Goal: Task Accomplishment & Management: Manage account settings

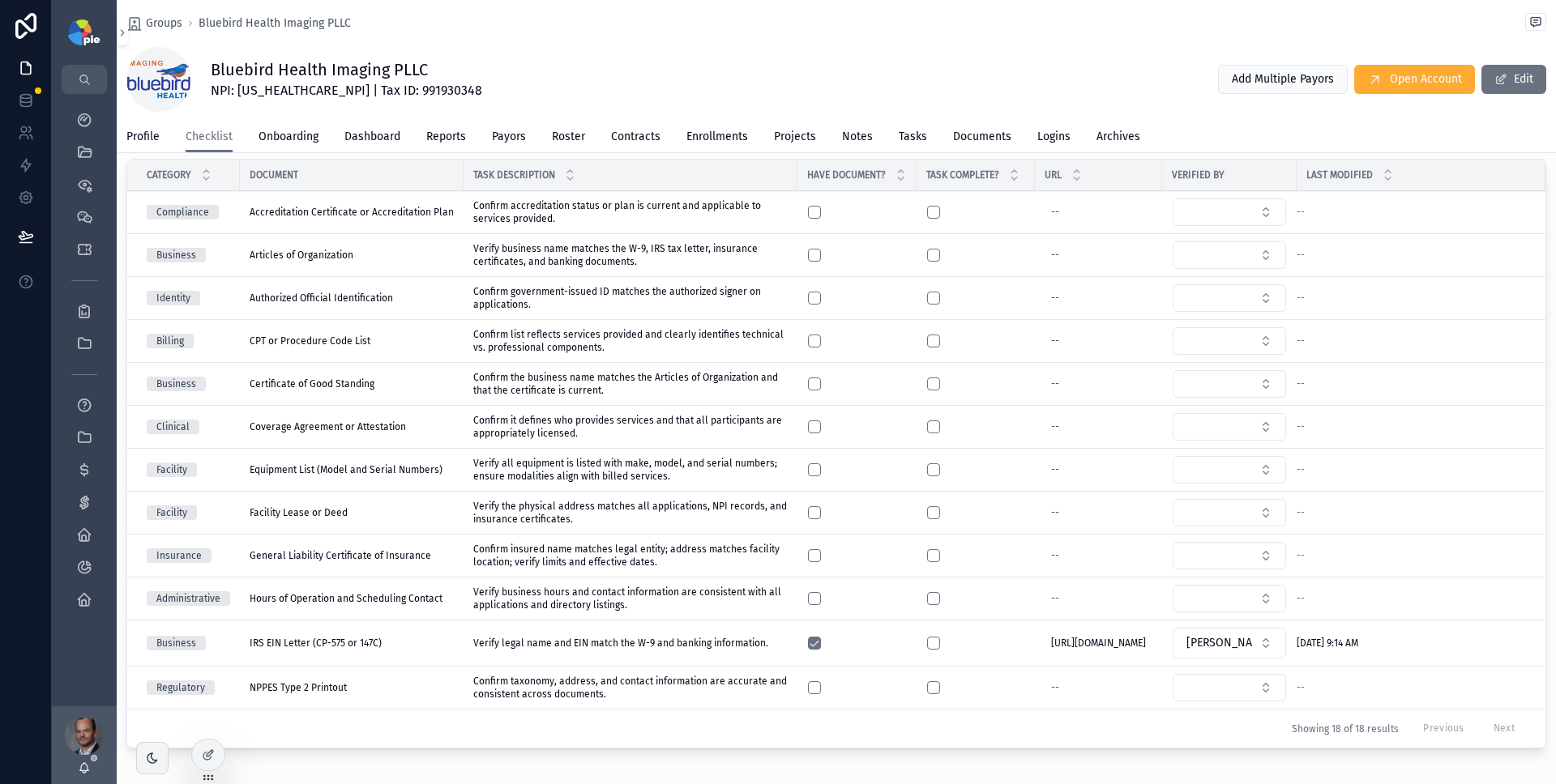
scroll to position [33, 0]
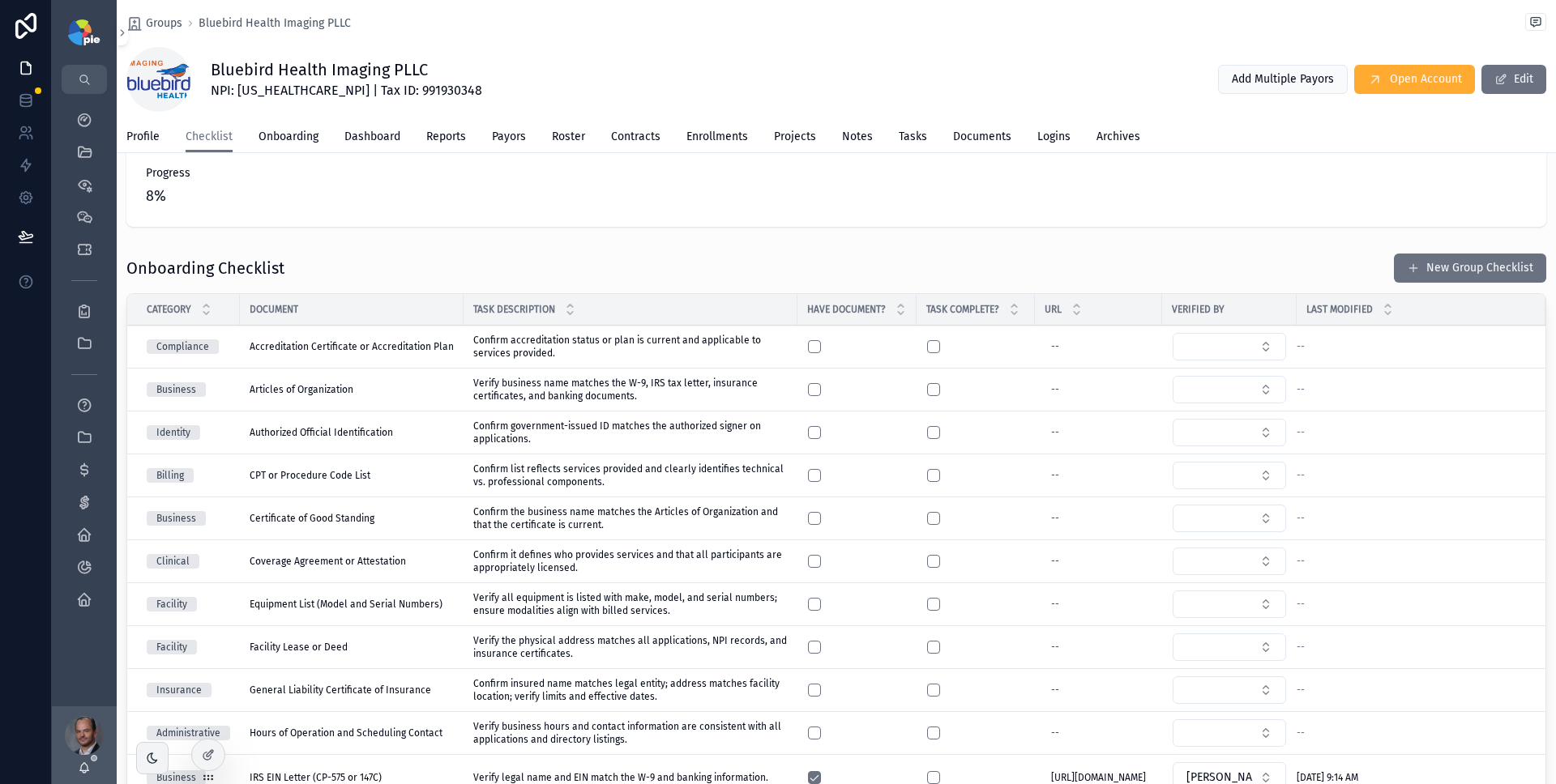
click at [263, 91] on span "NPI: 1285492983 | Tax ID: 991930348" at bounding box center [346, 91] width 272 height 20
copy span "1285492983"
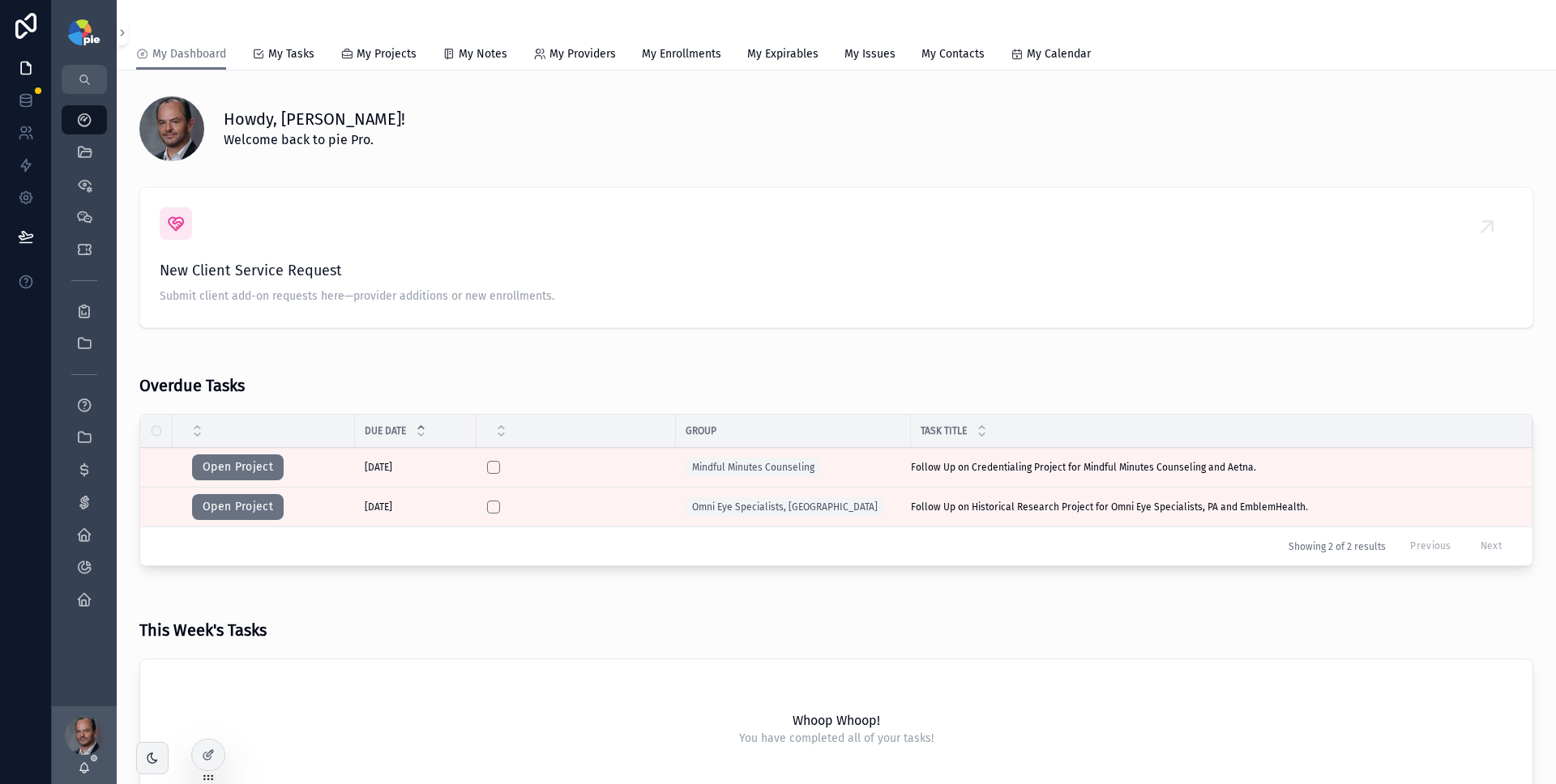
click at [89, 257] on icon "scrollable content" at bounding box center [85, 250] width 16 height 16
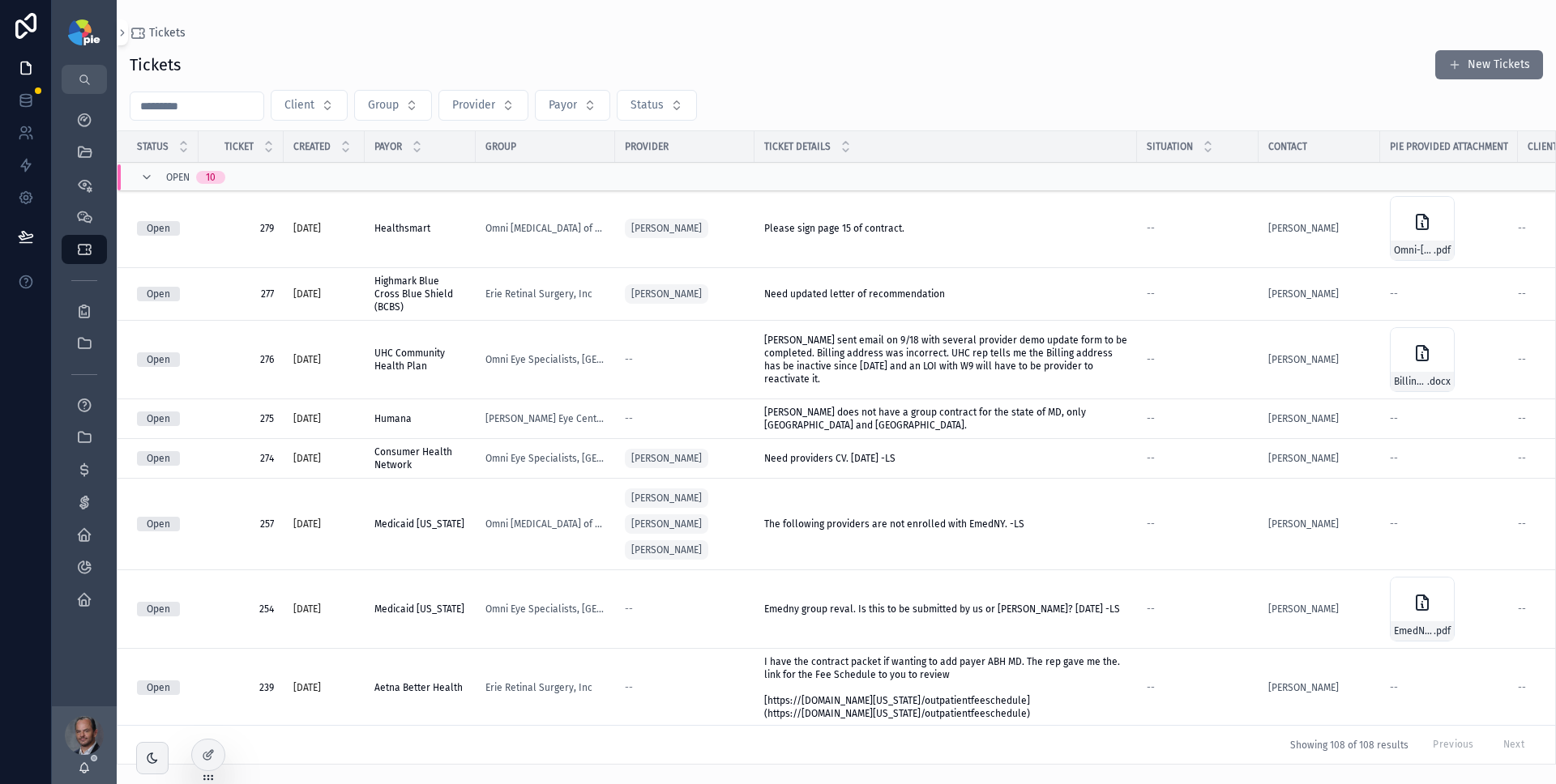
click at [1339, 31] on div "Tickets" at bounding box center [836, 32] width 1413 height 13
click at [192, 109] on input "scrollable content" at bounding box center [197, 105] width 133 height 22
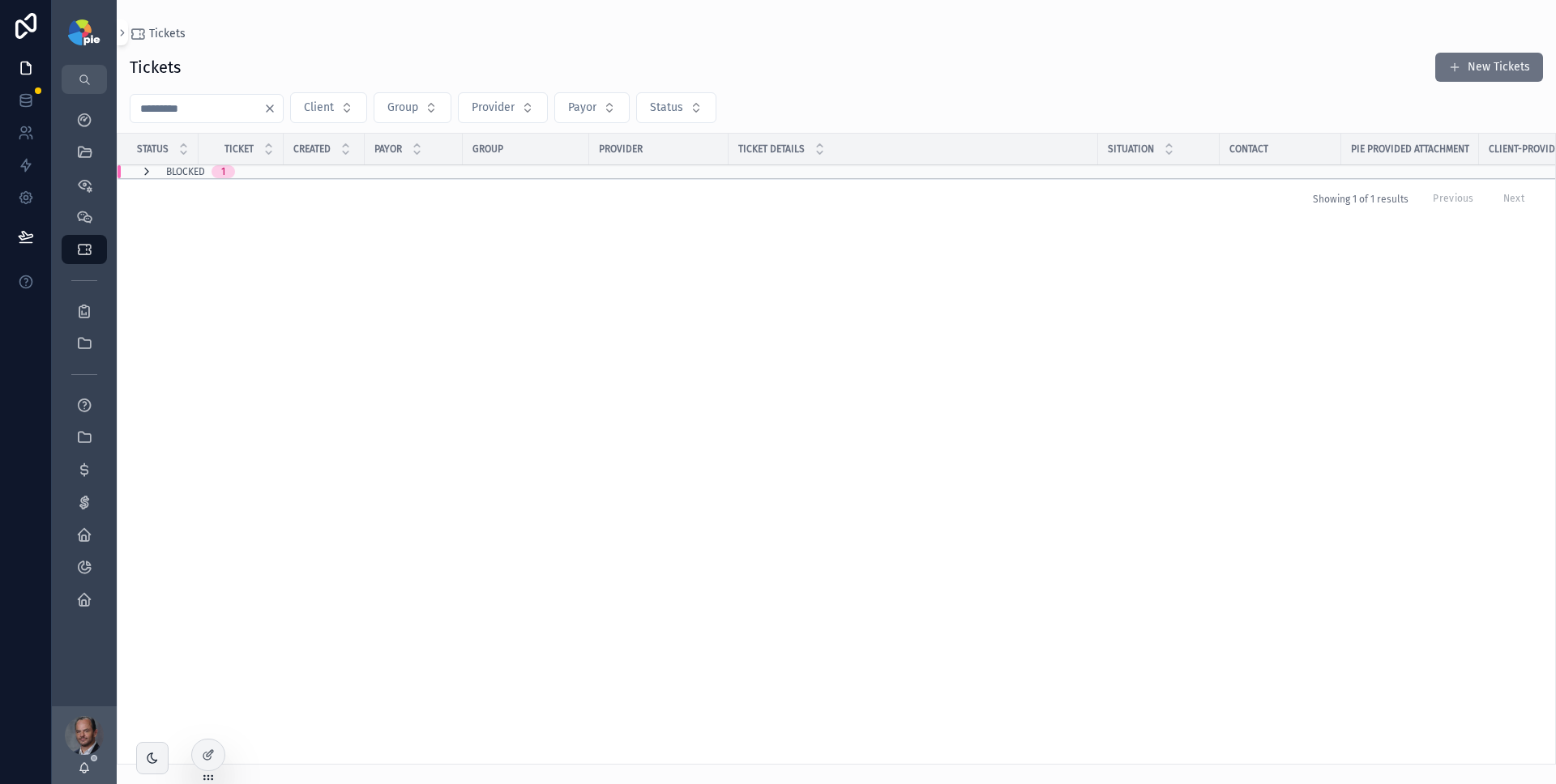
type input "***"
click at [143, 174] on icon "scrollable content" at bounding box center [147, 172] width 13 height 13
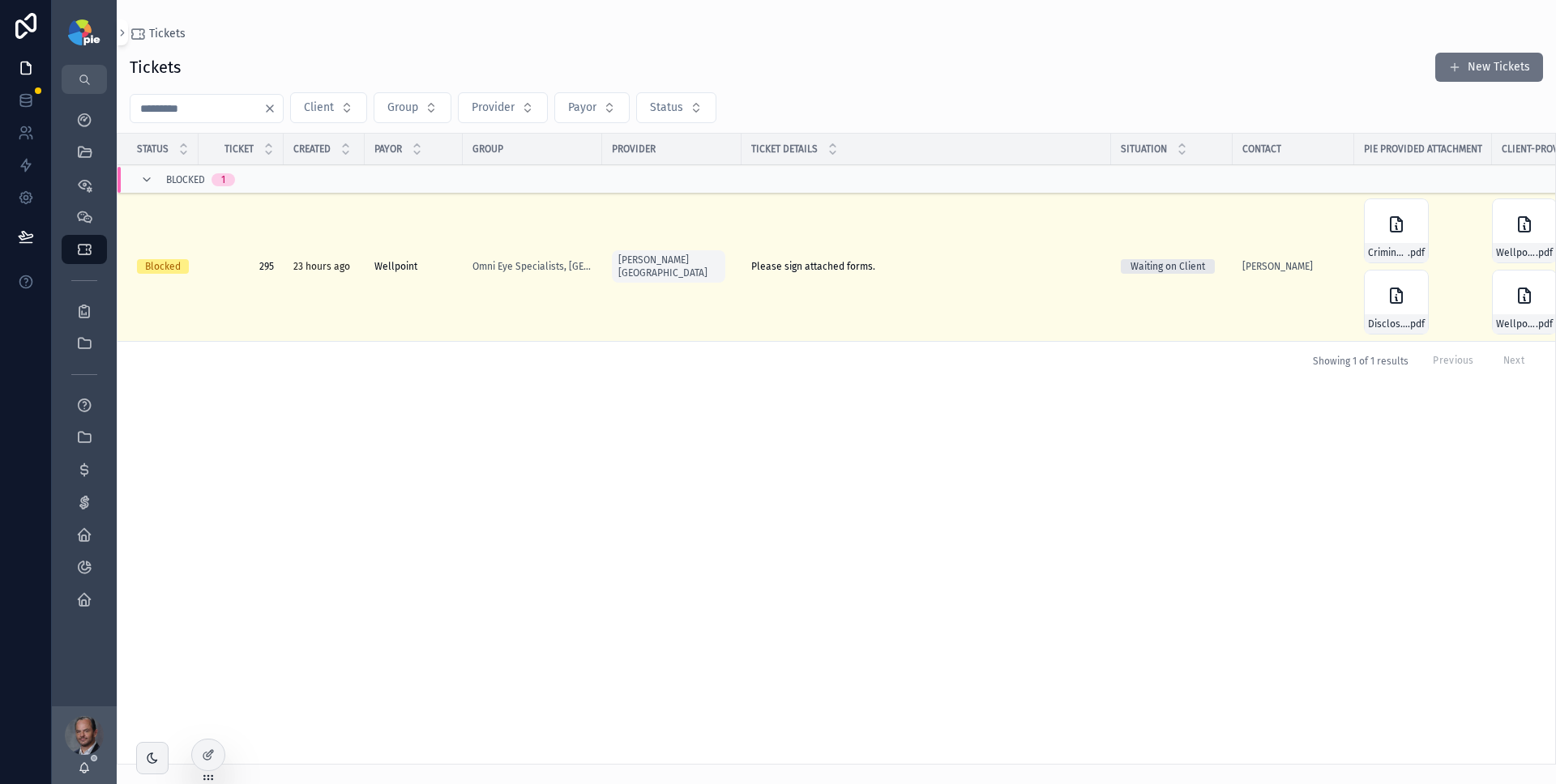
click at [943, 269] on div "Please sign attached forms. Please sign attached forms." at bounding box center [926, 266] width 350 height 13
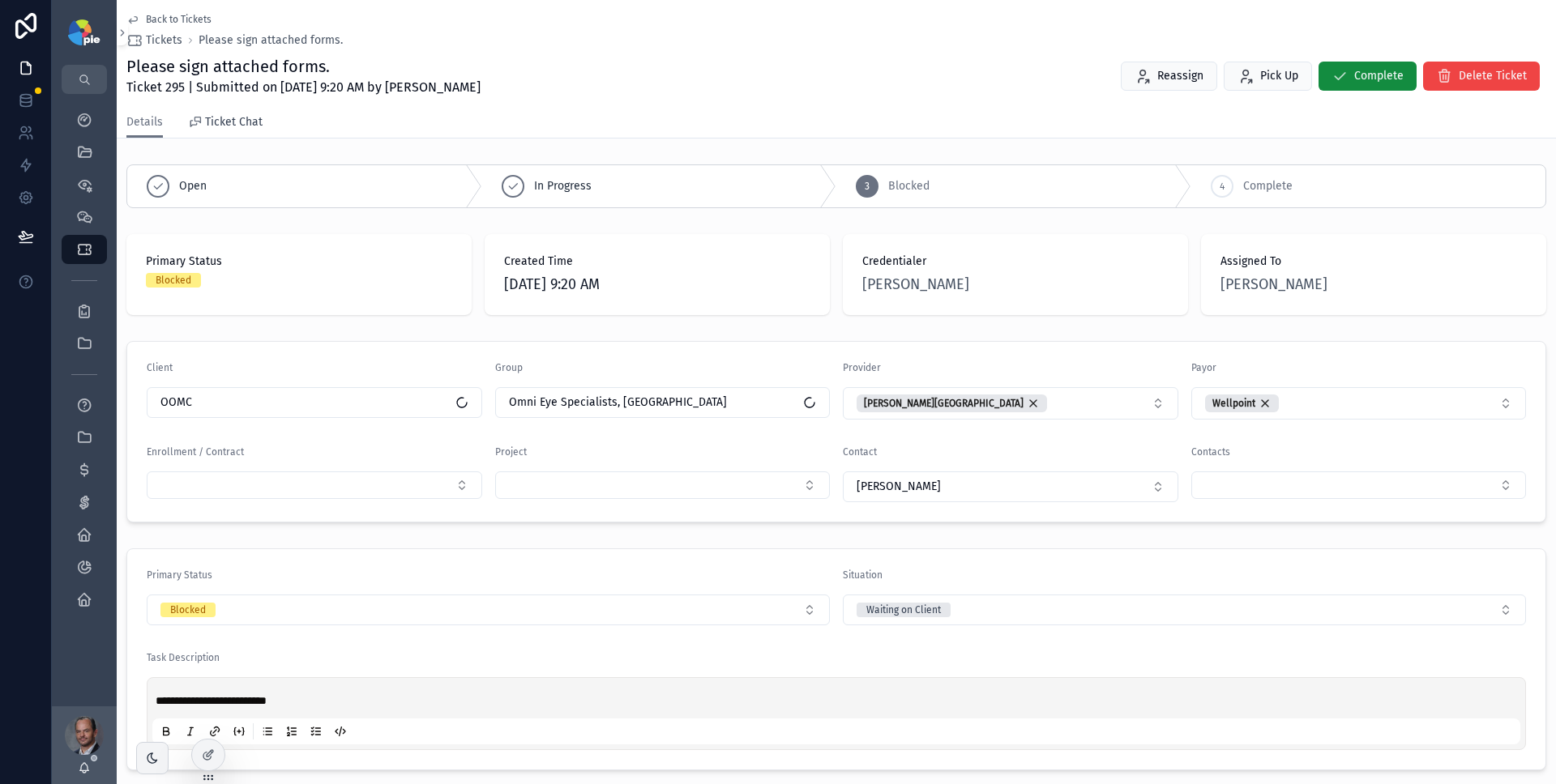
click at [198, 119] on icon "scrollable content" at bounding box center [195, 122] width 13 height 13
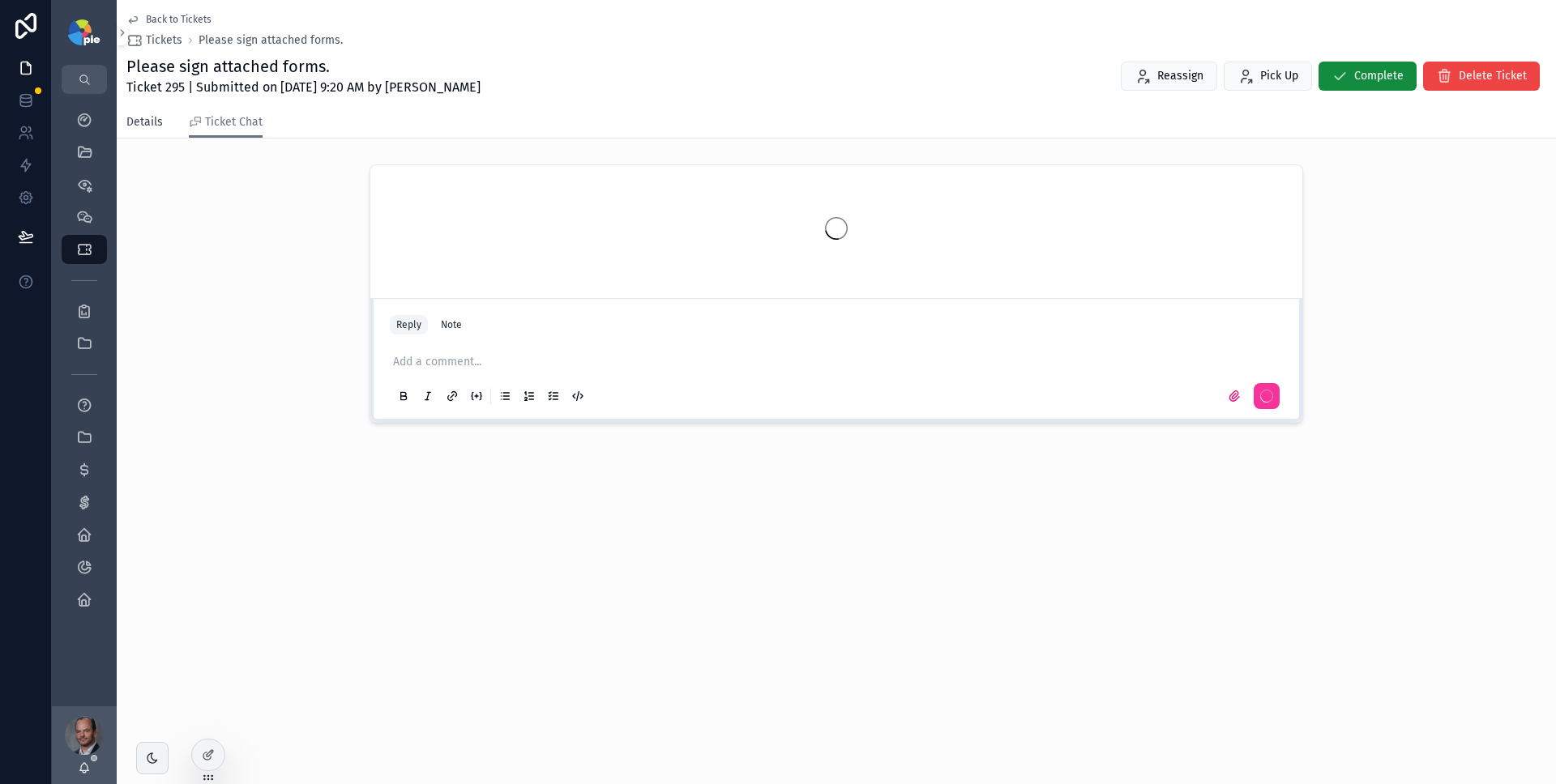
click at [144, 126] on span "Details" at bounding box center [145, 122] width 37 height 16
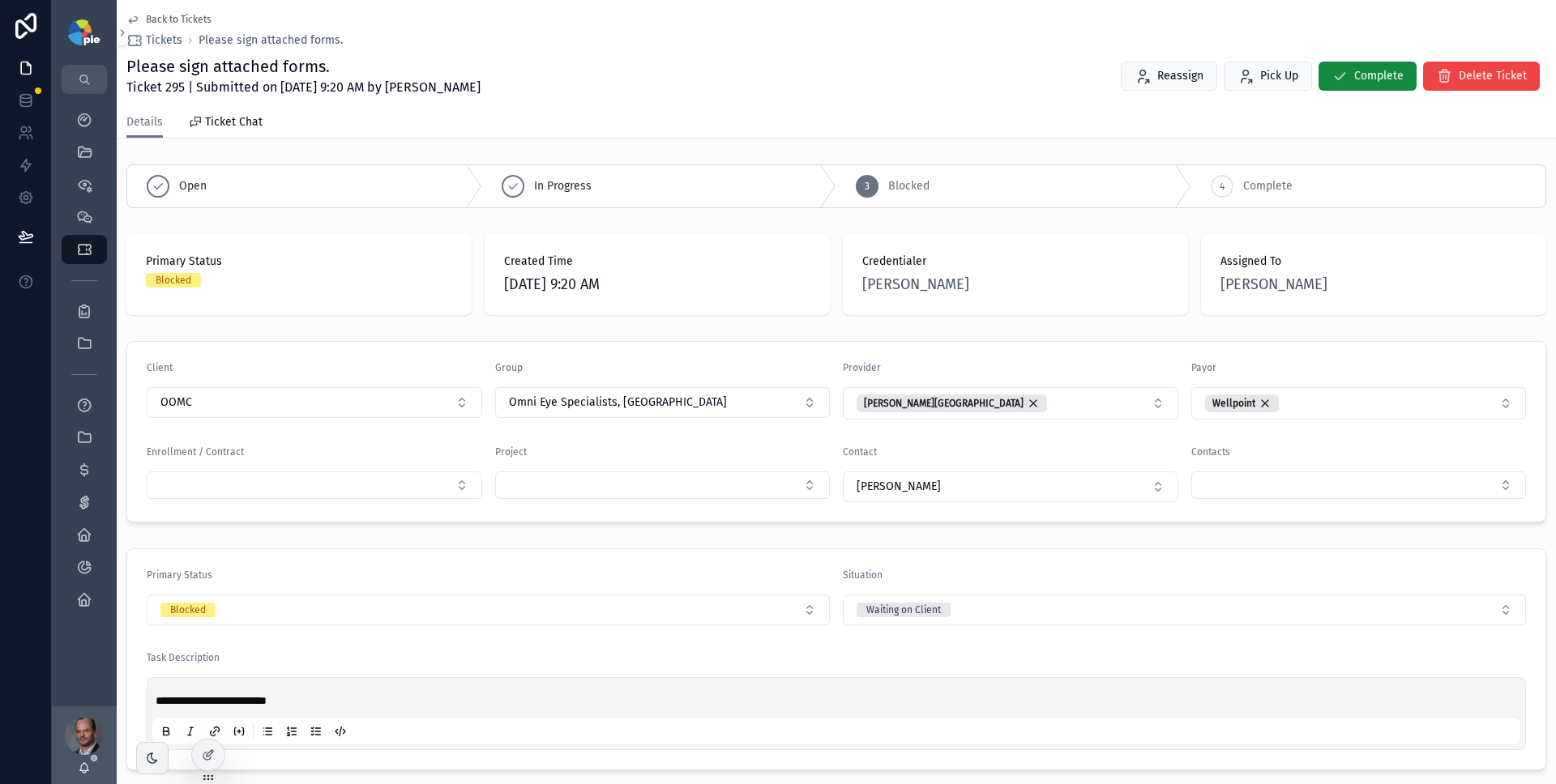
scroll to position [263, 0]
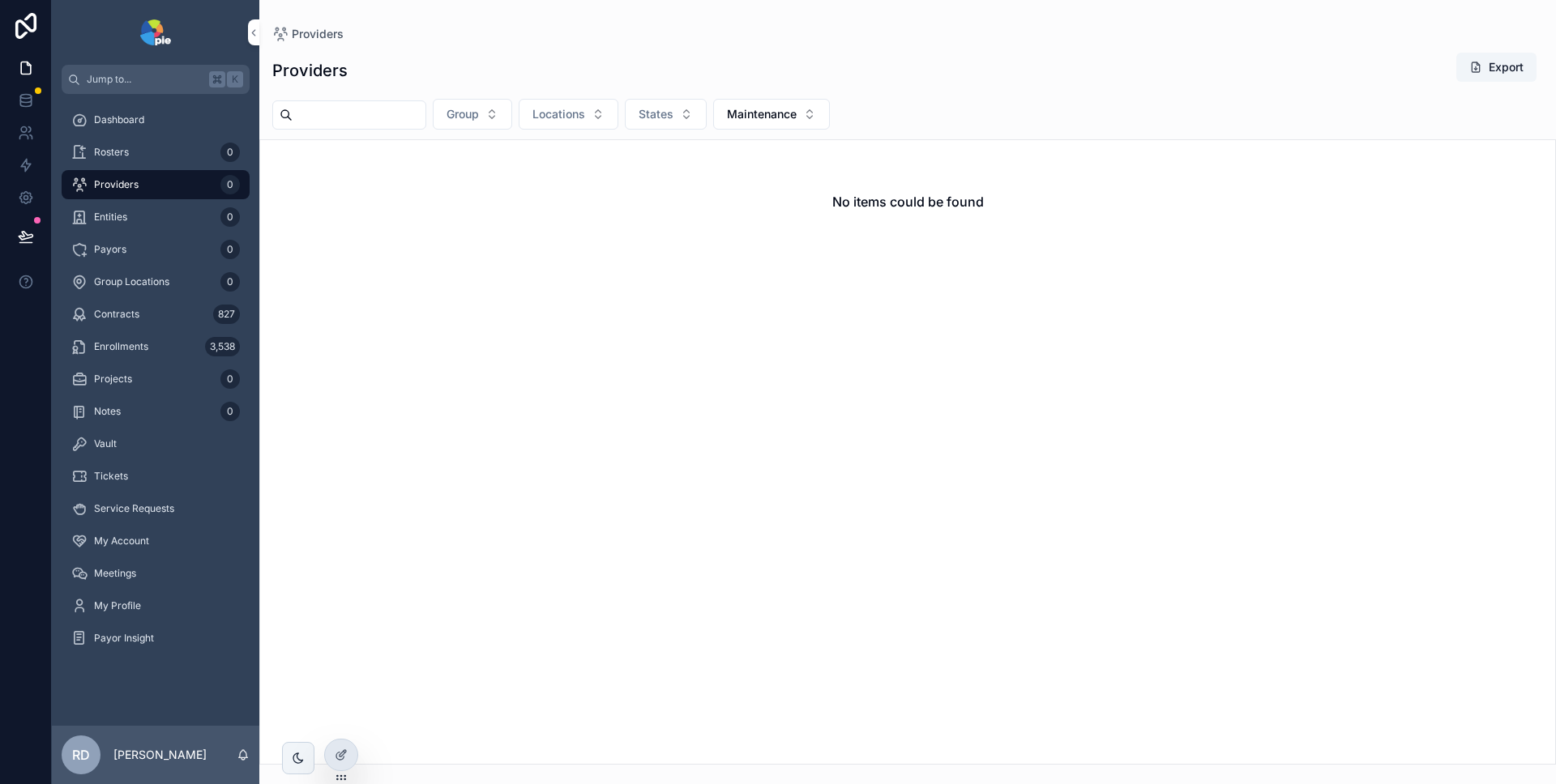
click at [0, 0] on icon at bounding box center [0, 0] width 0 height 0
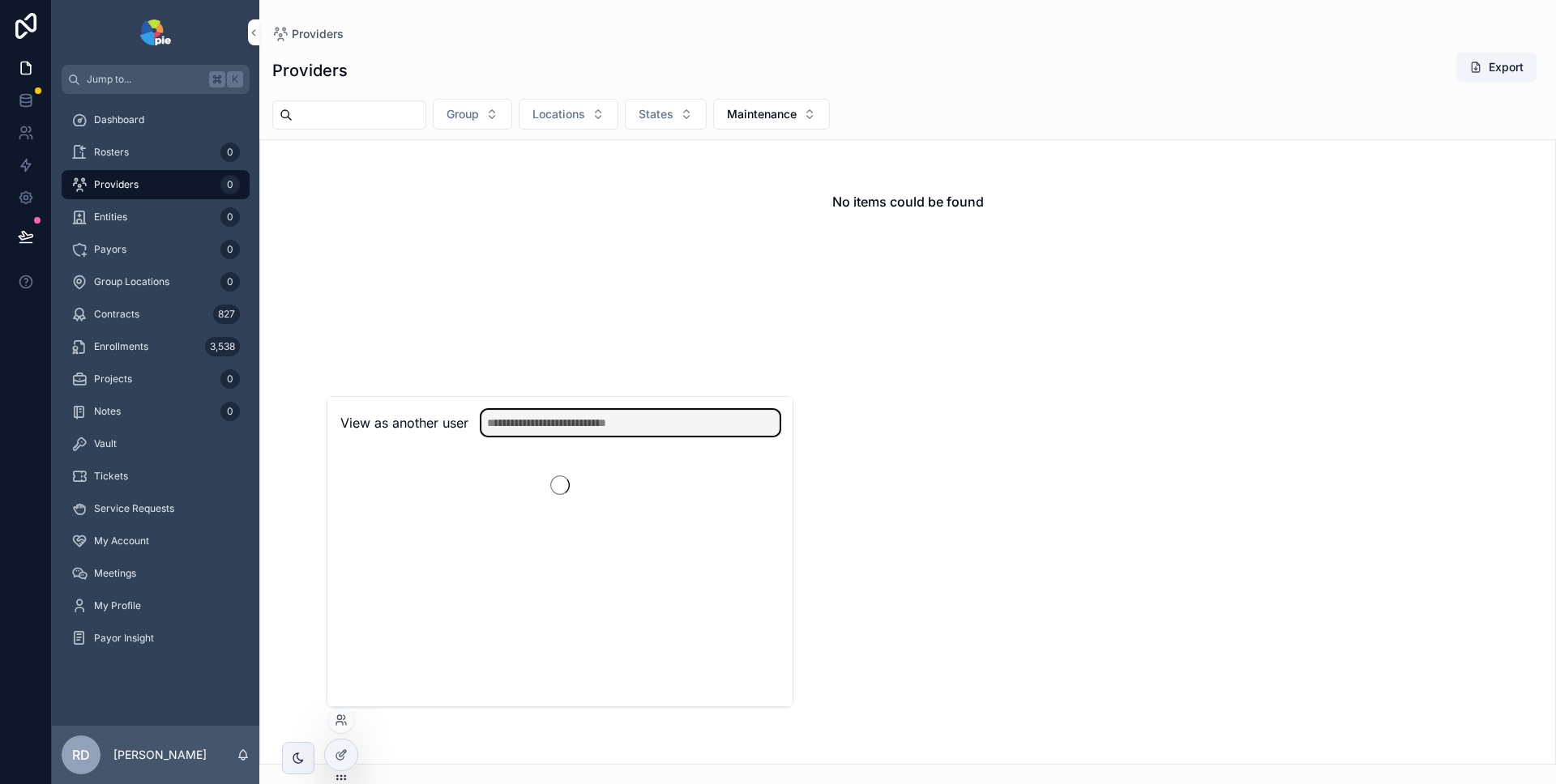
click at [572, 412] on input "text" at bounding box center [630, 423] width 299 height 26
type input "*******"
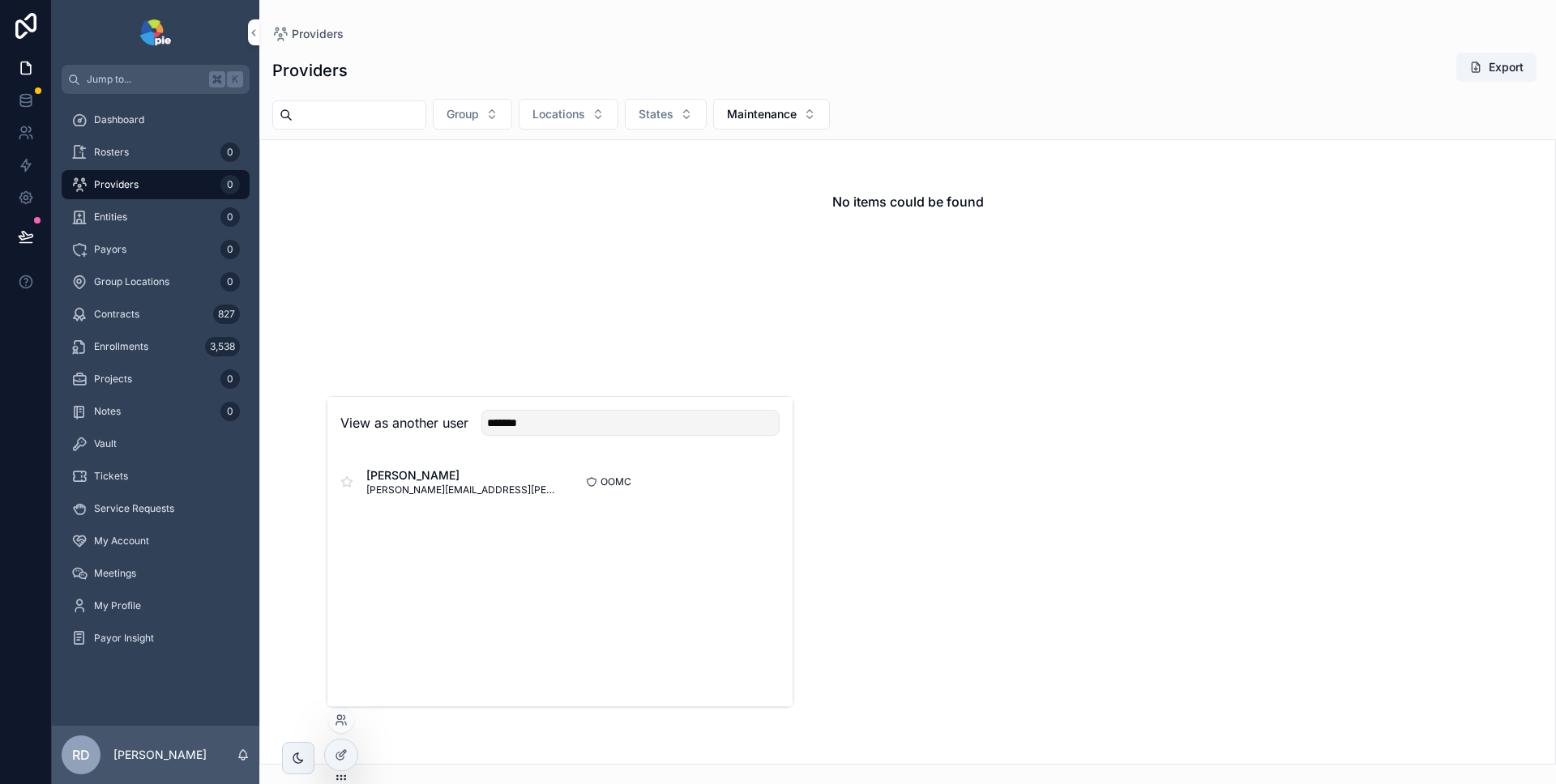
click at [0, 0] on button "Select" at bounding box center [0, 0] width 0 height 0
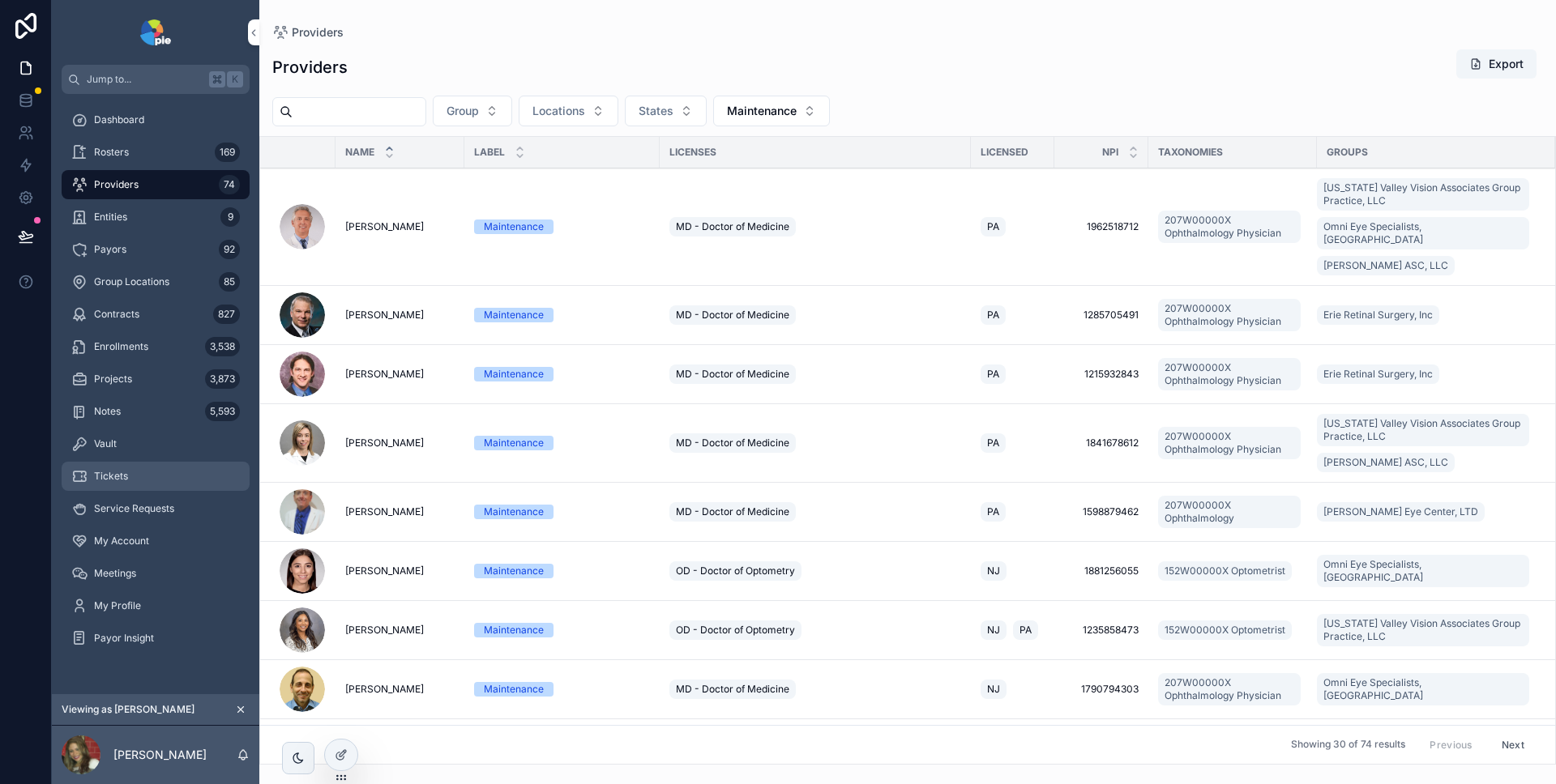
click at [149, 463] on div "Tickets" at bounding box center [155, 476] width 168 height 26
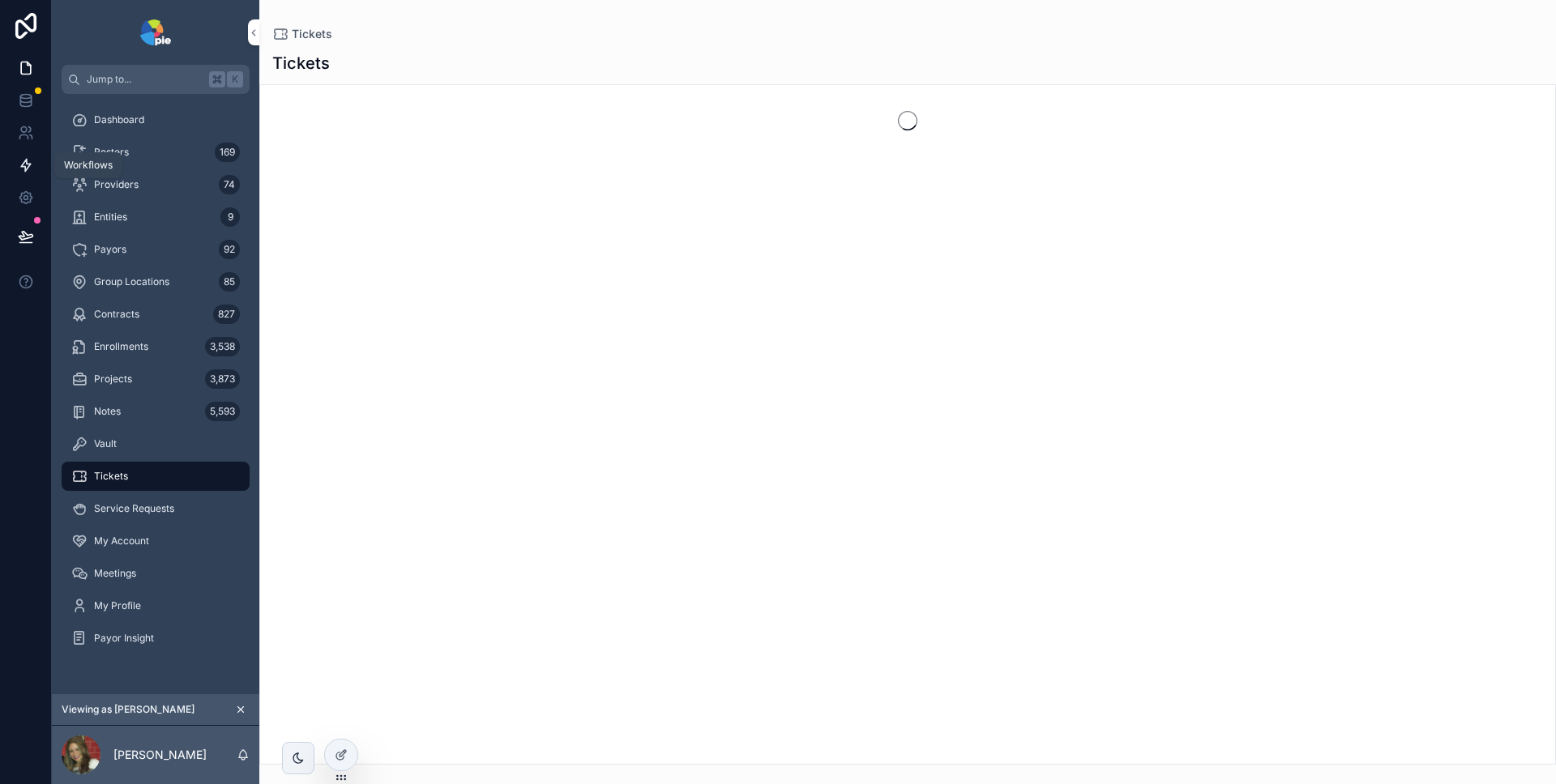
click at [31, 164] on icon at bounding box center [26, 165] width 16 height 16
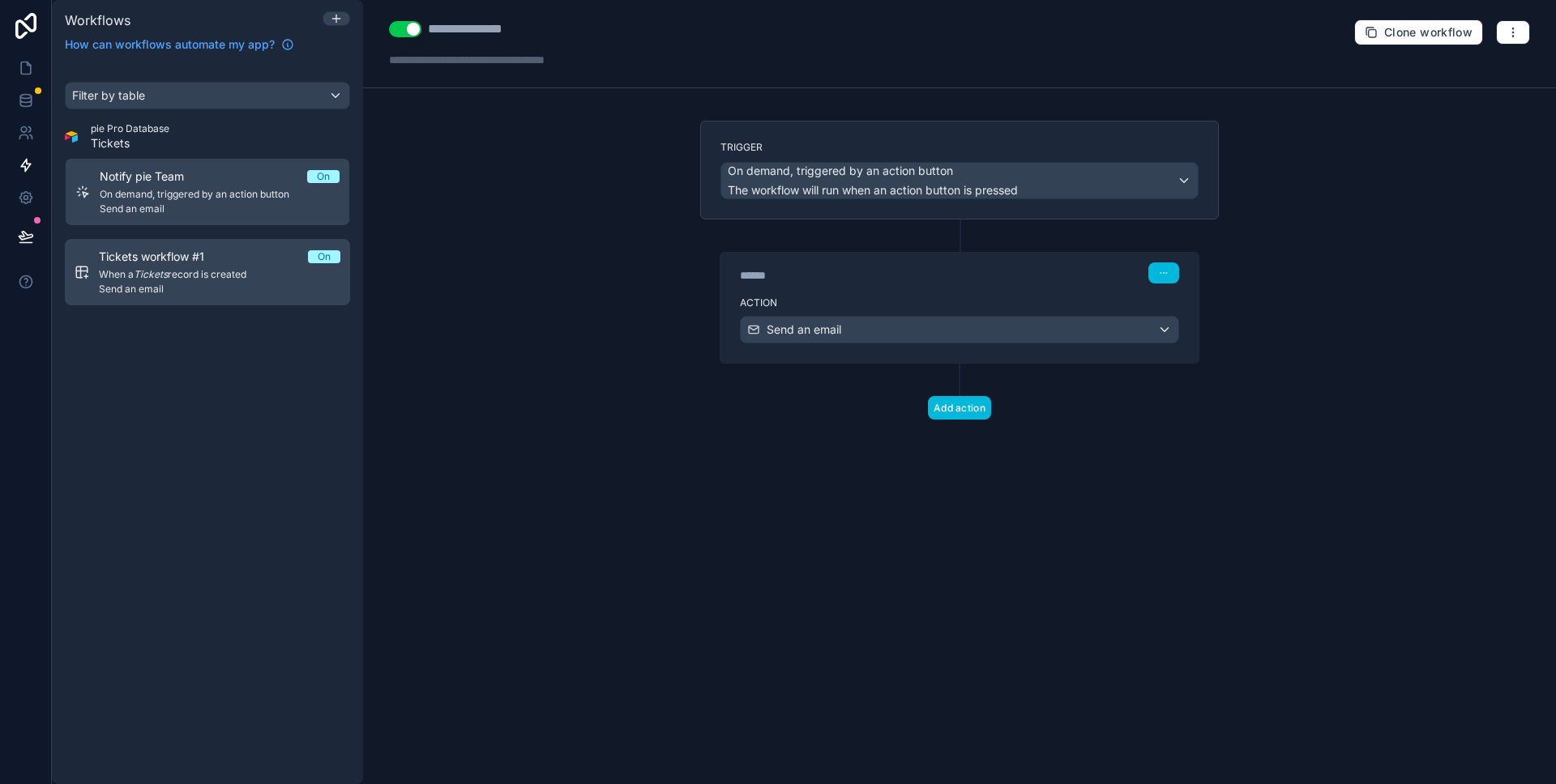
click at [258, 250] on div "Tickets workflow #1 On" at bounding box center [219, 257] width 242 height 16
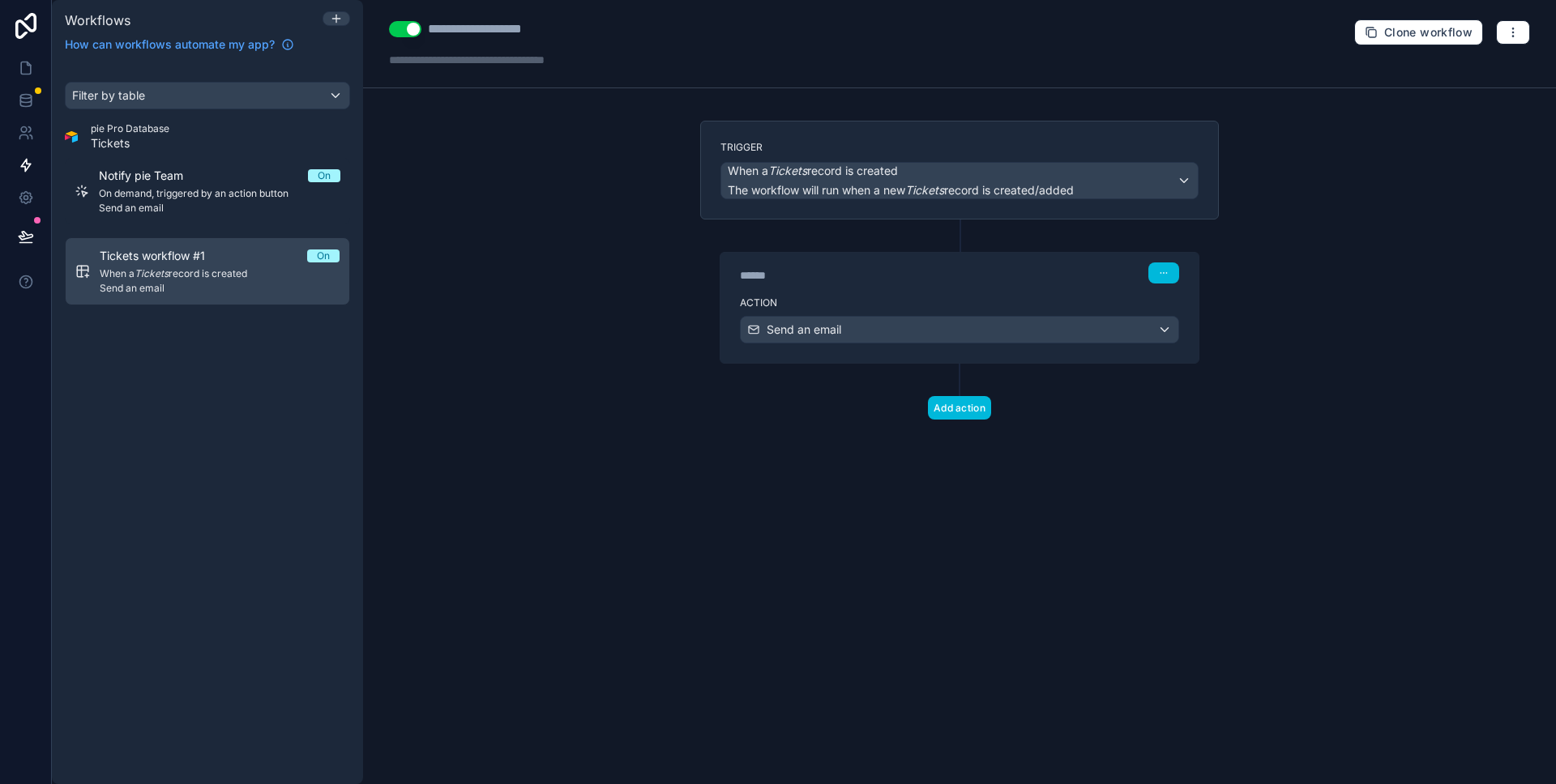
click at [980, 264] on div "****** Step 1" at bounding box center [960, 272] width 439 height 21
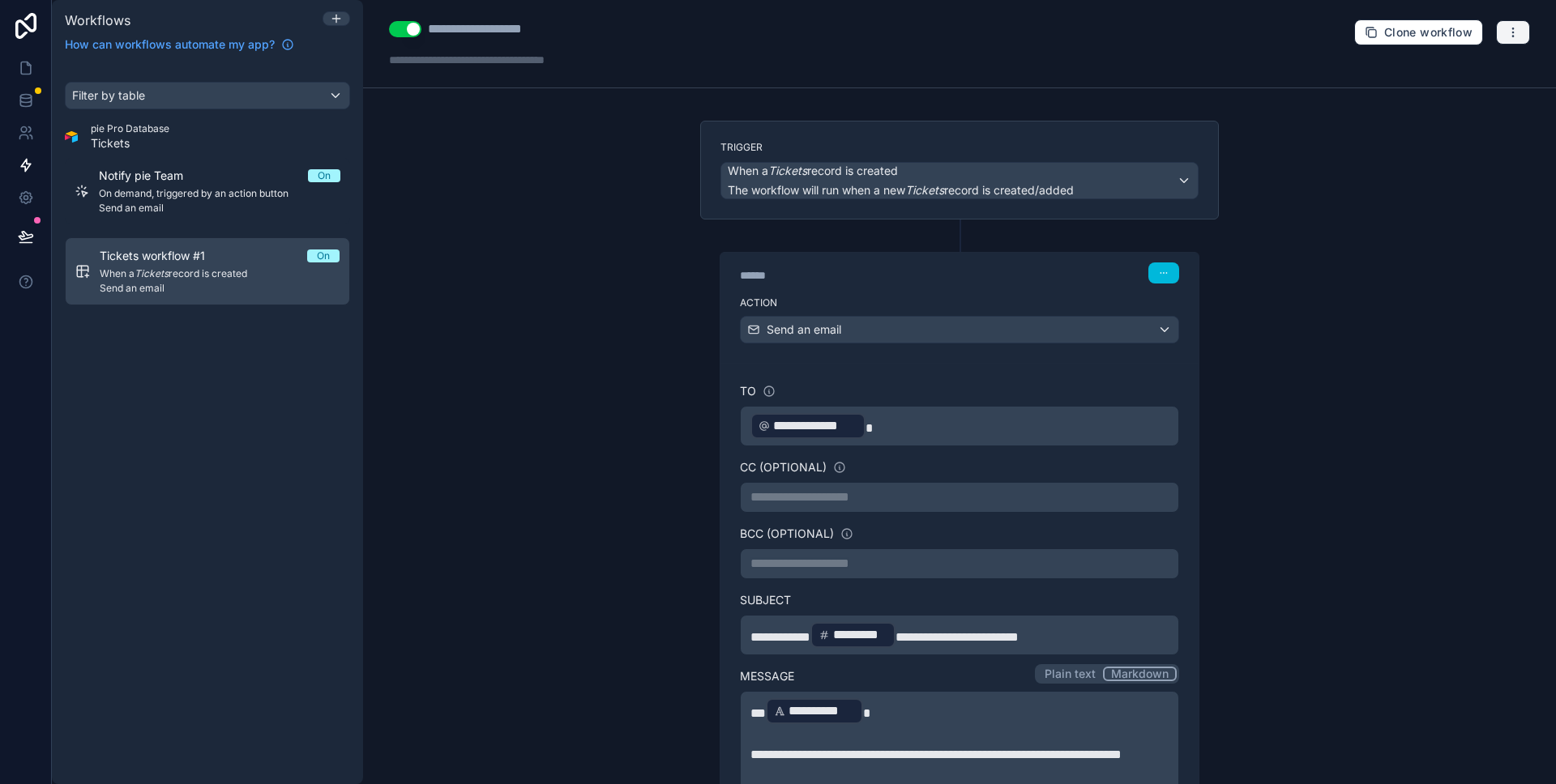
click at [1511, 35] on button "button" at bounding box center [1513, 32] width 34 height 24
click at [1469, 75] on span "Test workflow" at bounding box center [1458, 70] width 78 height 13
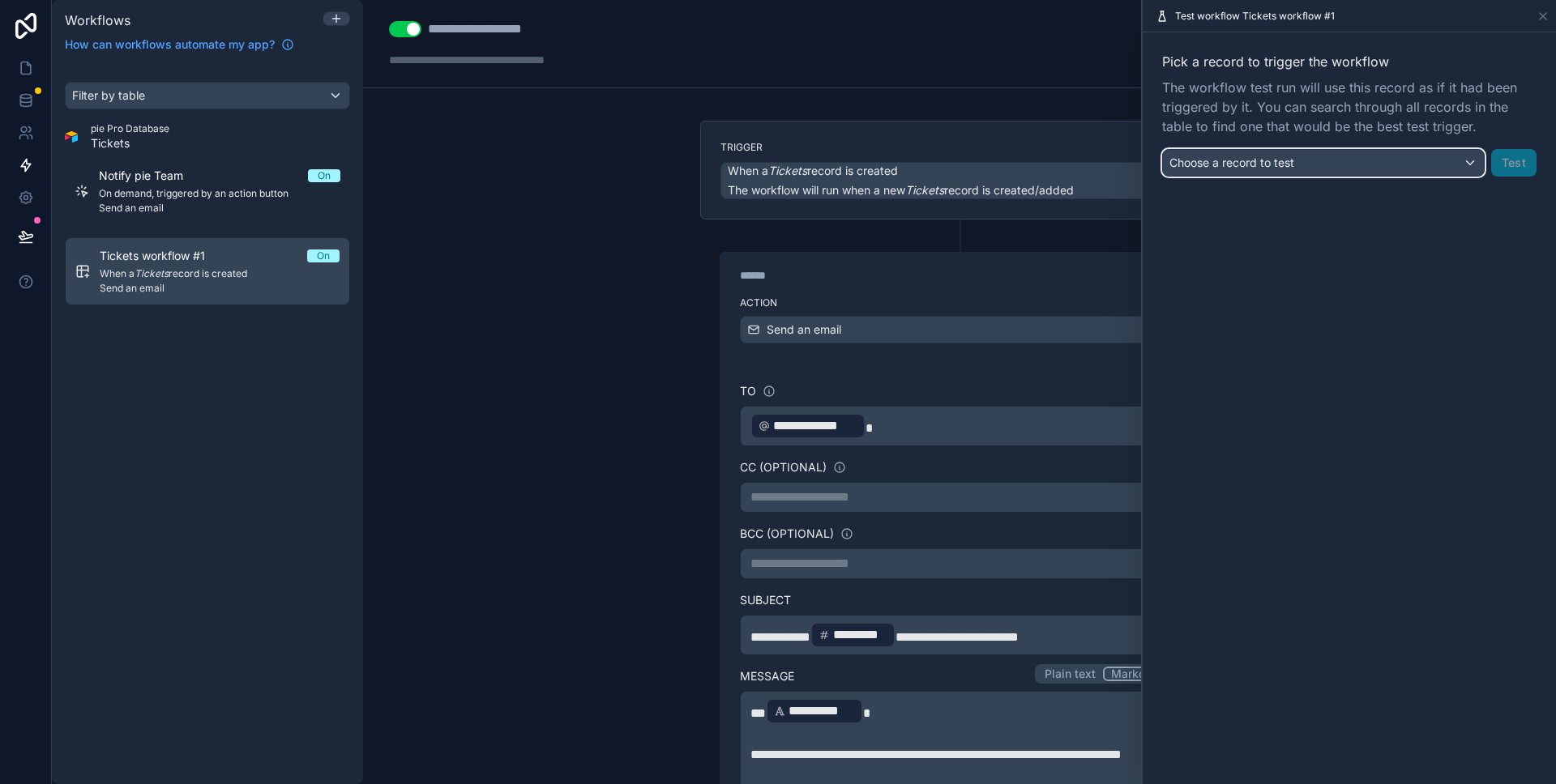
click at [1361, 163] on div "Choose a record to test" at bounding box center [1323, 163] width 321 height 26
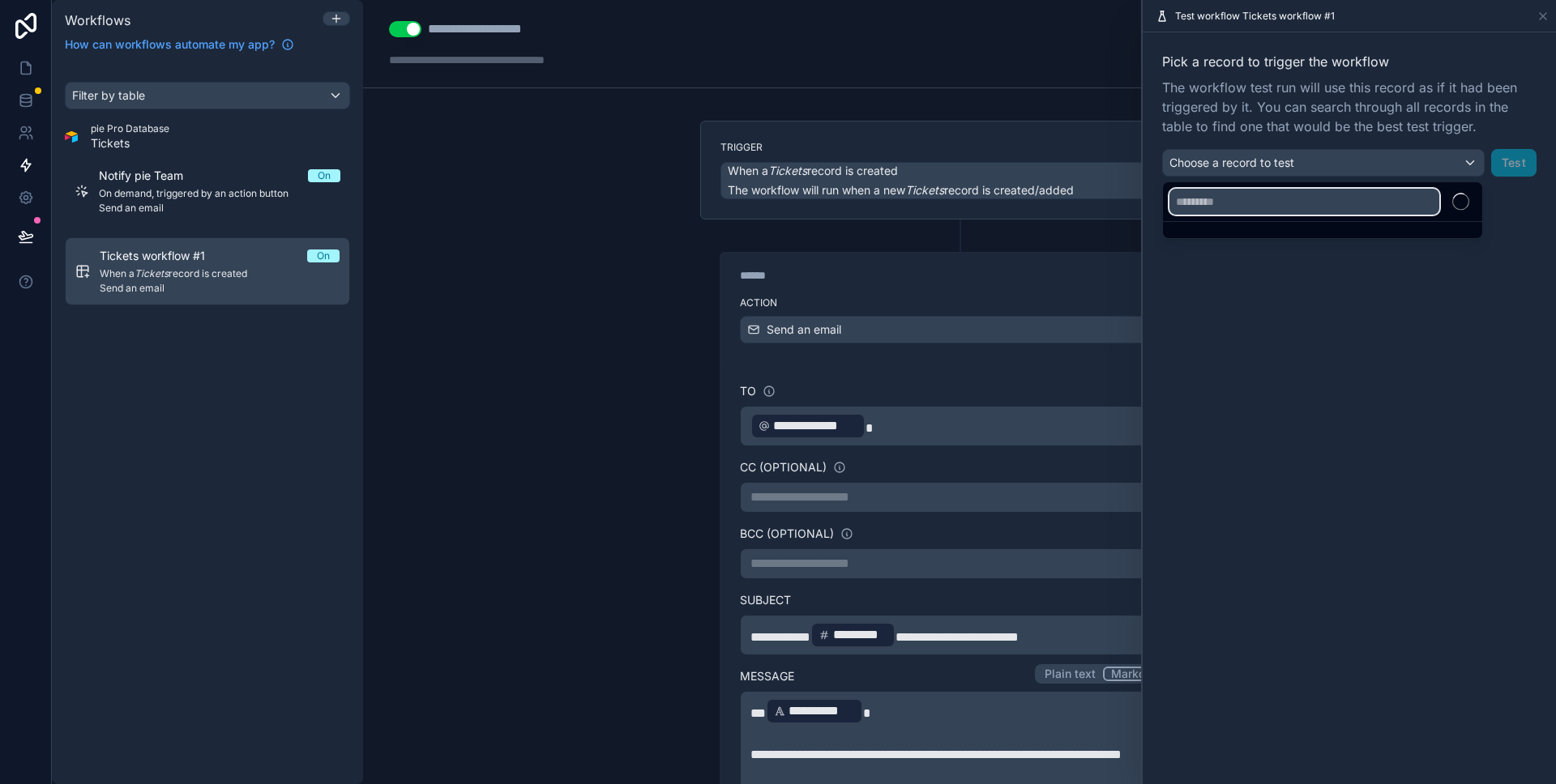
click at [1328, 208] on input "text" at bounding box center [1304, 201] width 270 height 26
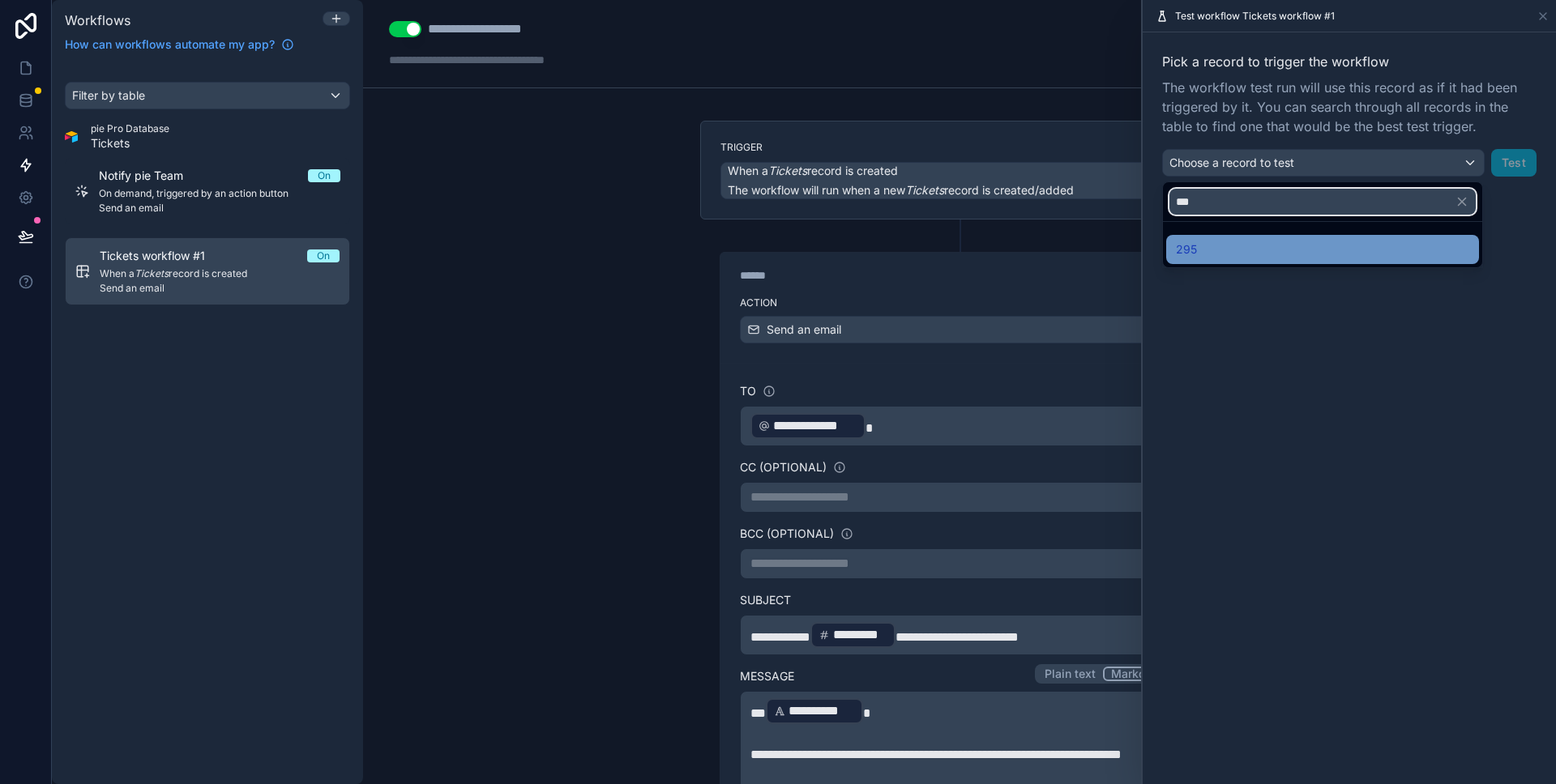
type input "***"
click at [1224, 258] on div "295" at bounding box center [1322, 250] width 293 height 20
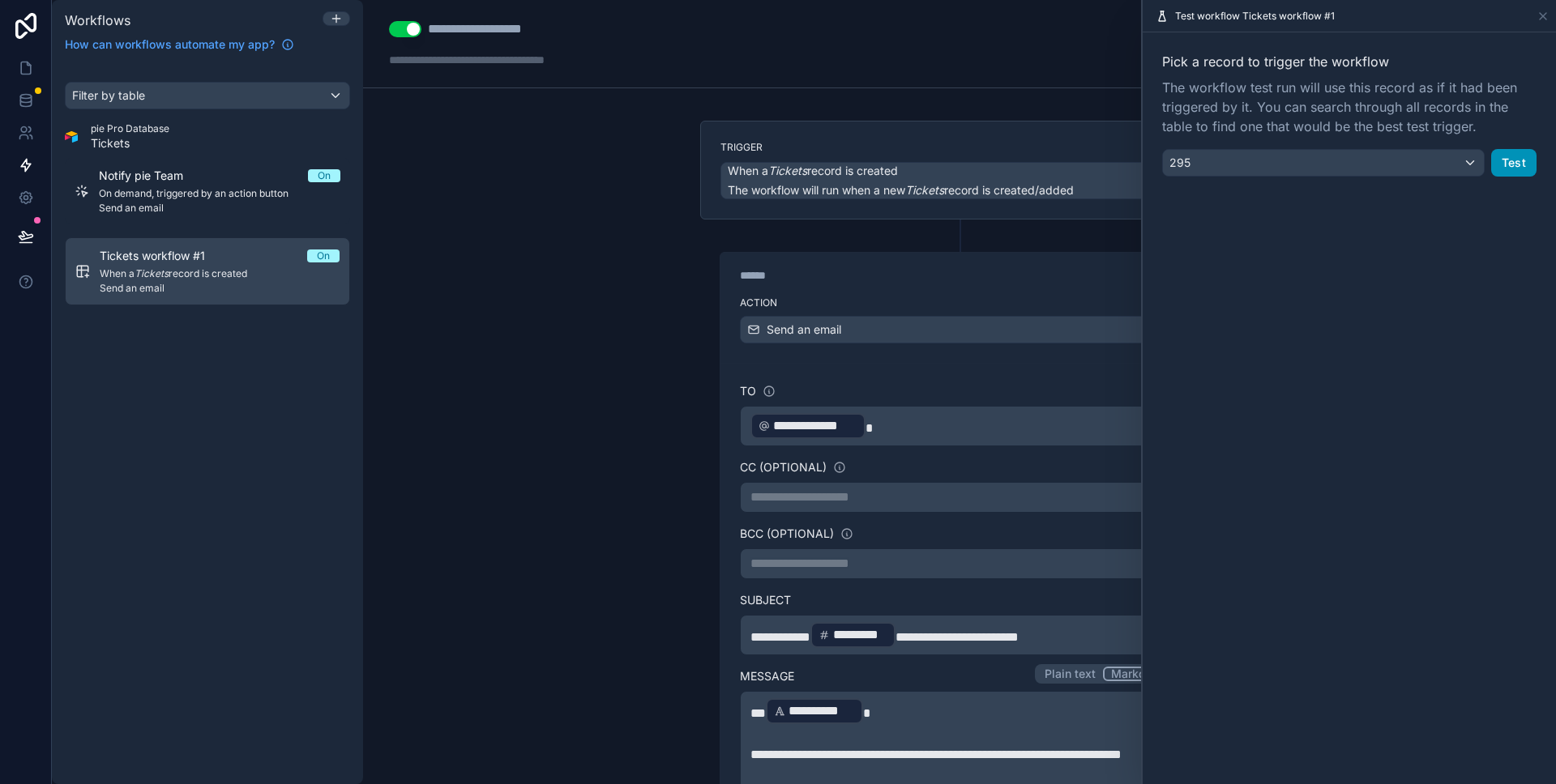
click at [1512, 157] on button "Test" at bounding box center [1514, 163] width 45 height 28
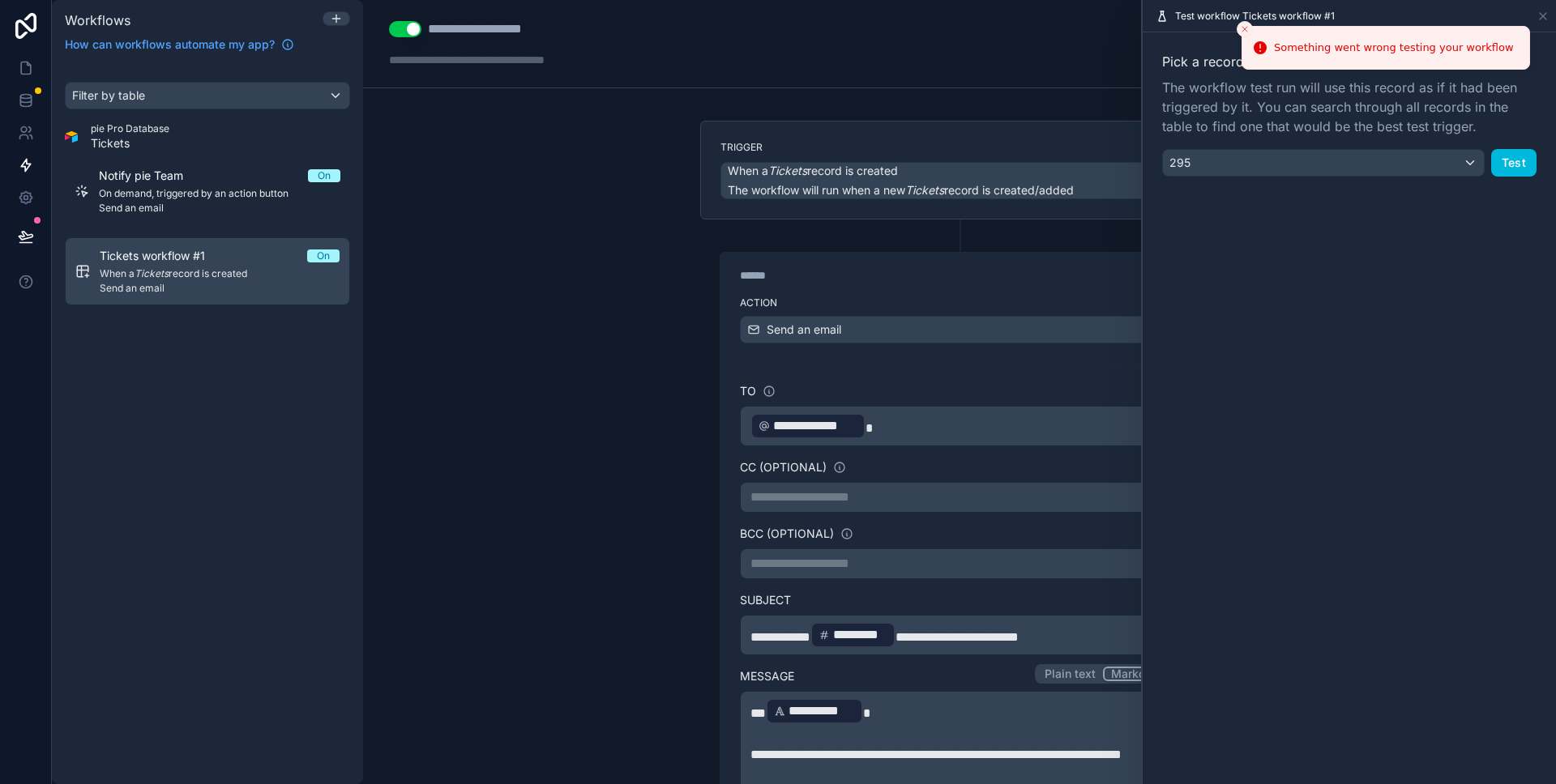
click at [1246, 29] on icon "Close toast" at bounding box center [1245, 29] width 10 height 10
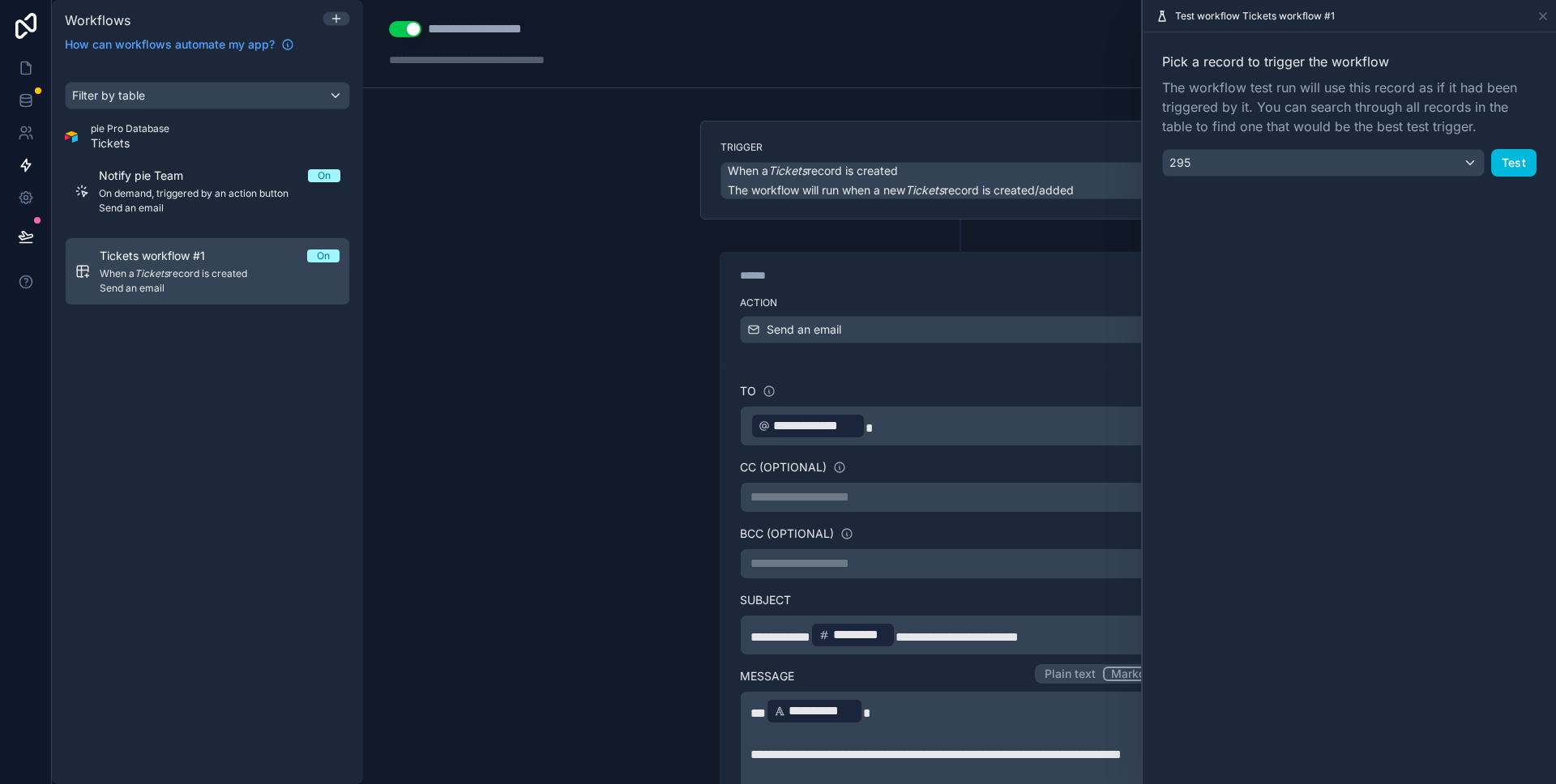
click at [1059, 263] on div "****** Step 1" at bounding box center [960, 272] width 439 height 21
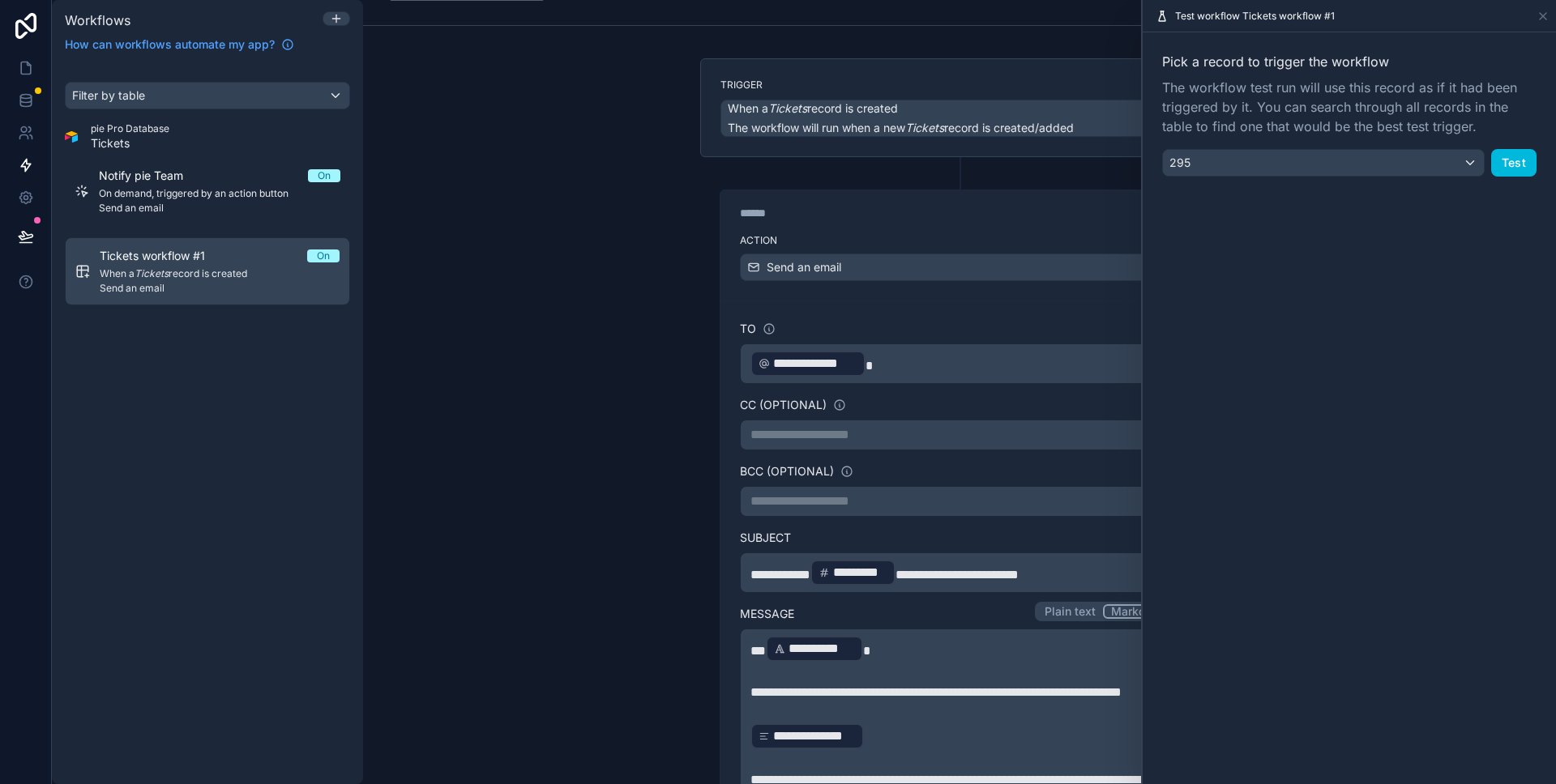
scroll to position [120, 0]
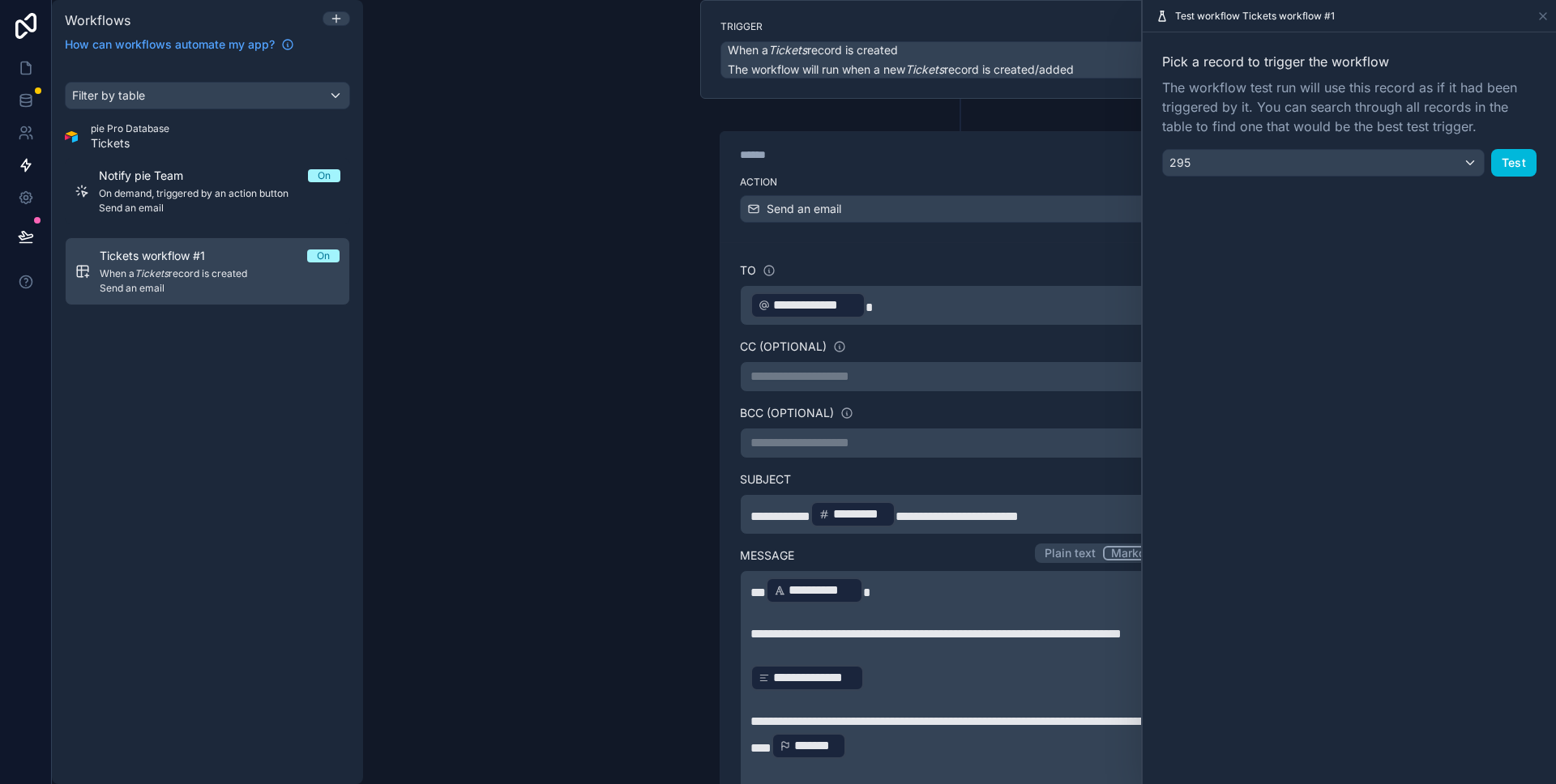
click at [1078, 245] on div "**********" at bounding box center [960, 681] width 478 height 878
click at [1541, 12] on icon at bounding box center [1543, 16] width 13 height 13
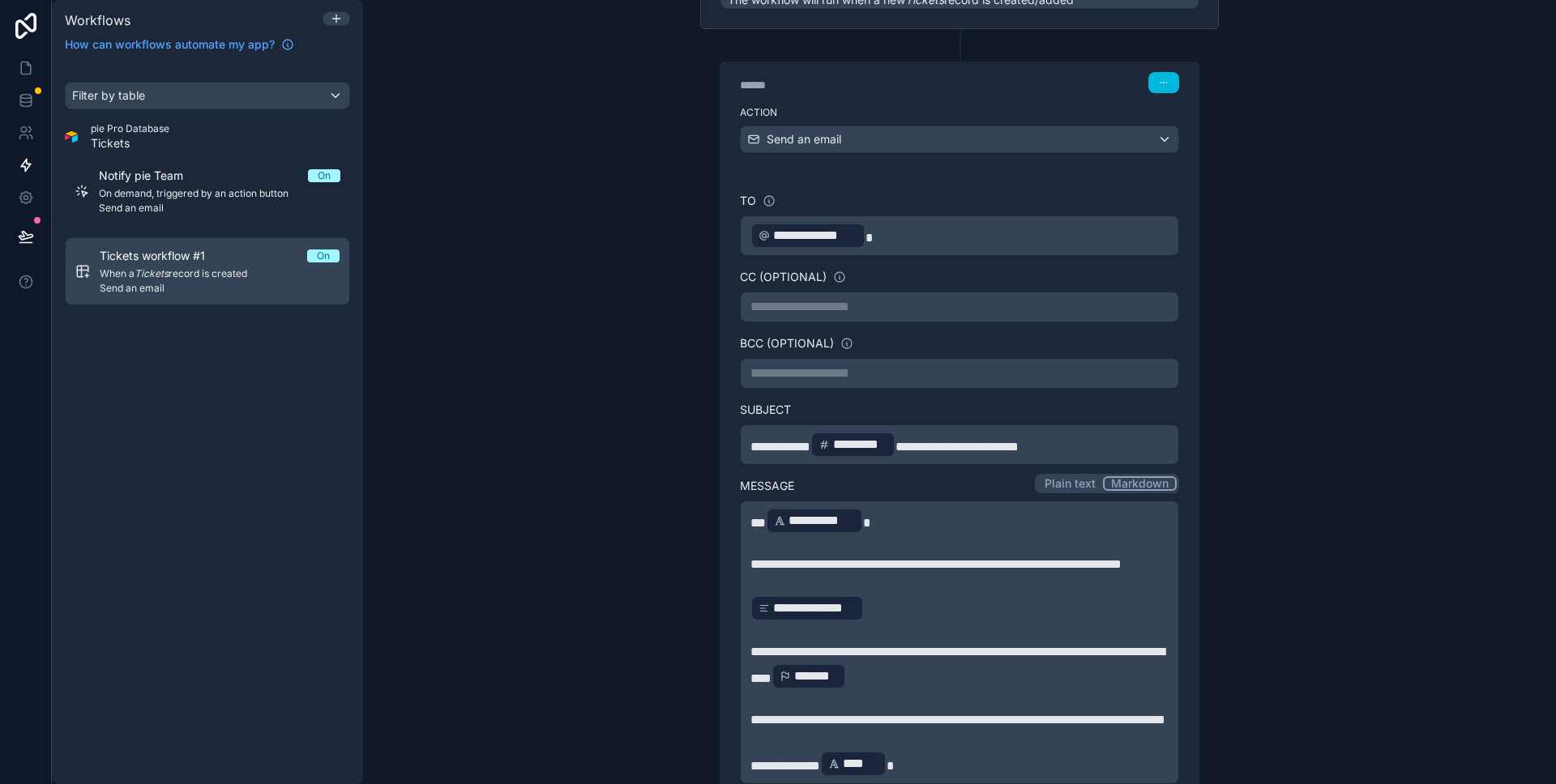
scroll to position [209, 0]
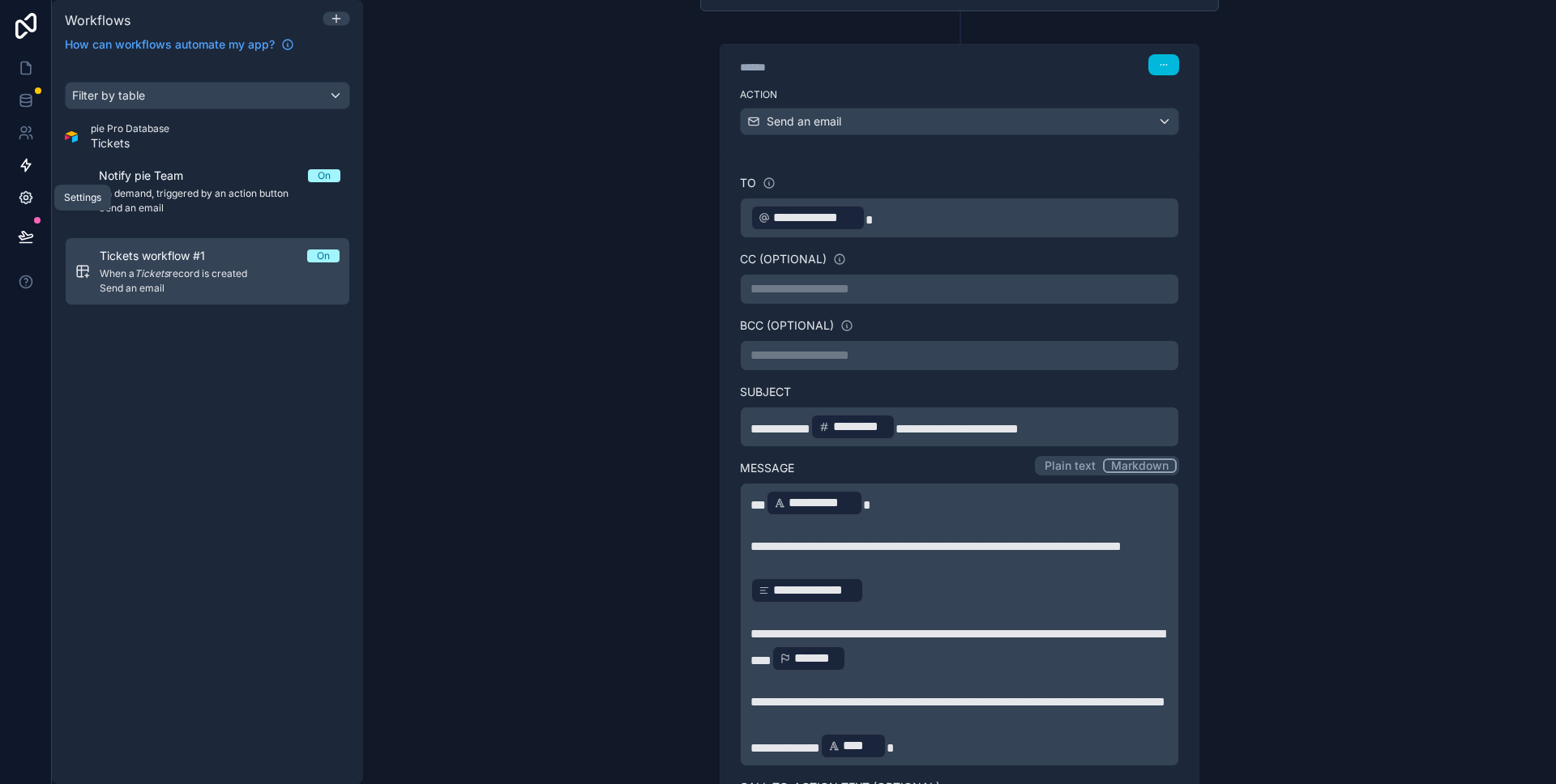
click at [24, 196] on icon at bounding box center [25, 198] width 4 height 4
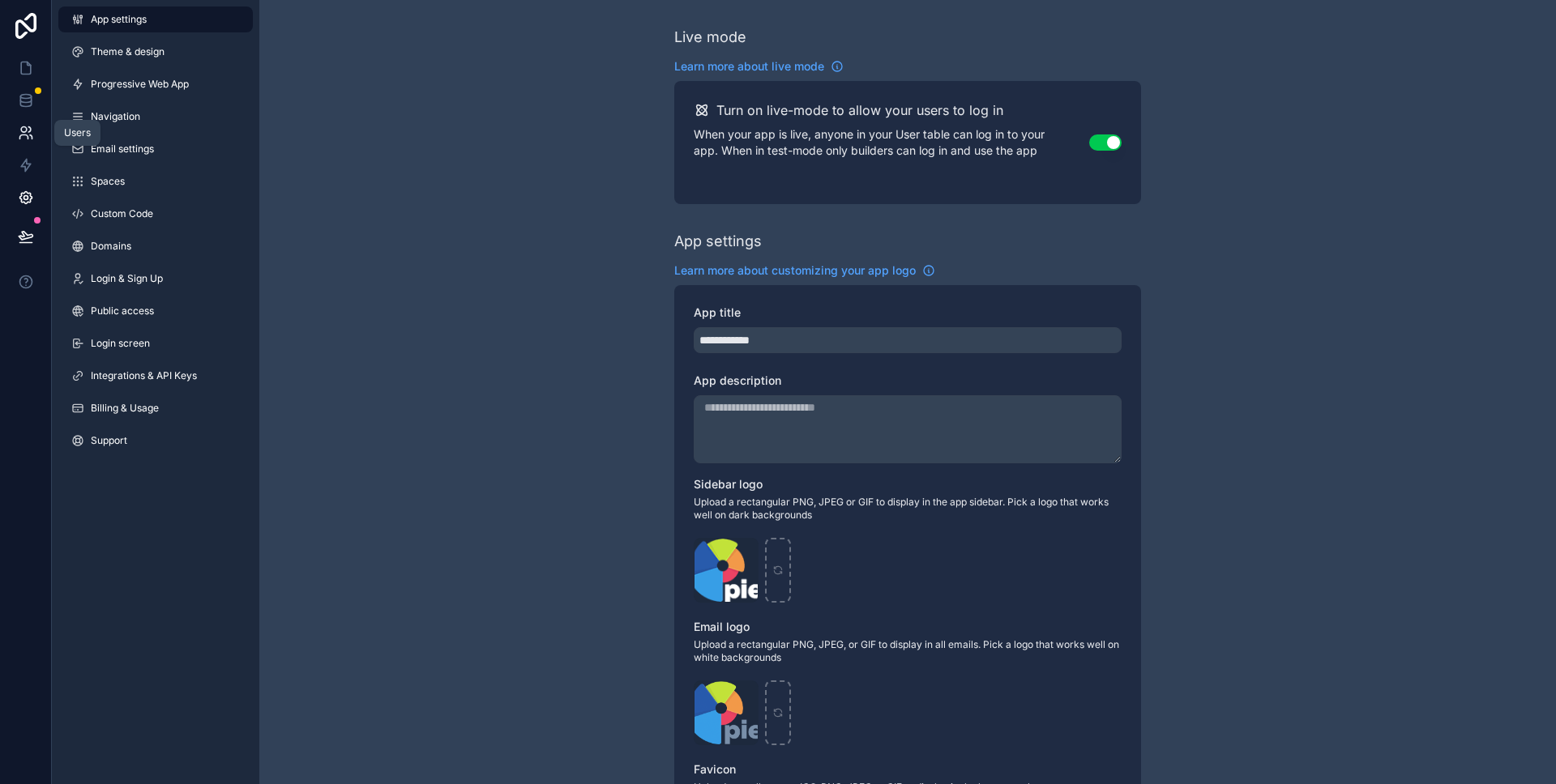
click at [31, 139] on icon at bounding box center [26, 133] width 16 height 16
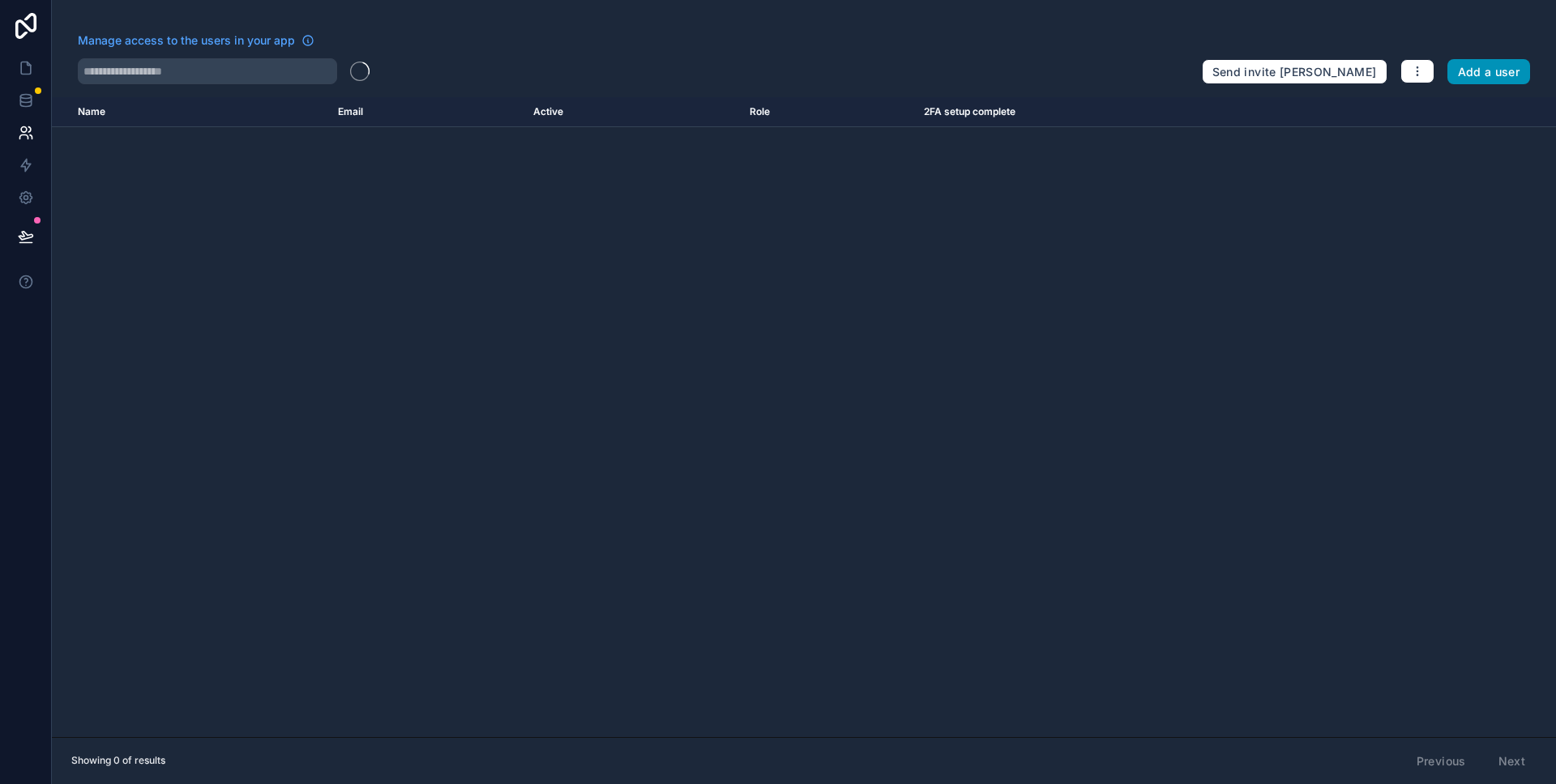
click at [1470, 60] on button "Add a user" at bounding box center [1489, 72] width 84 height 26
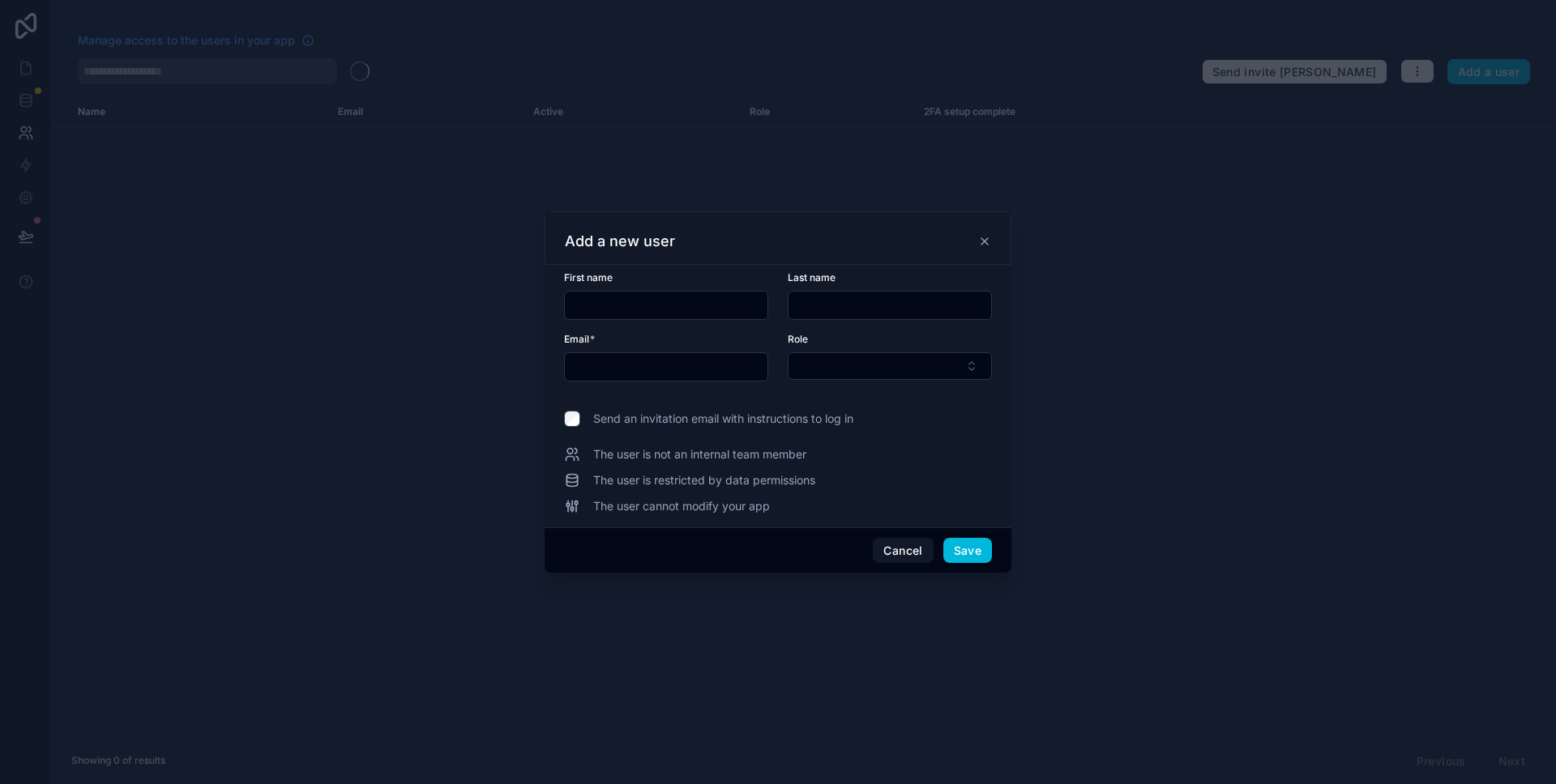
click at [611, 307] on input "text" at bounding box center [666, 305] width 202 height 22
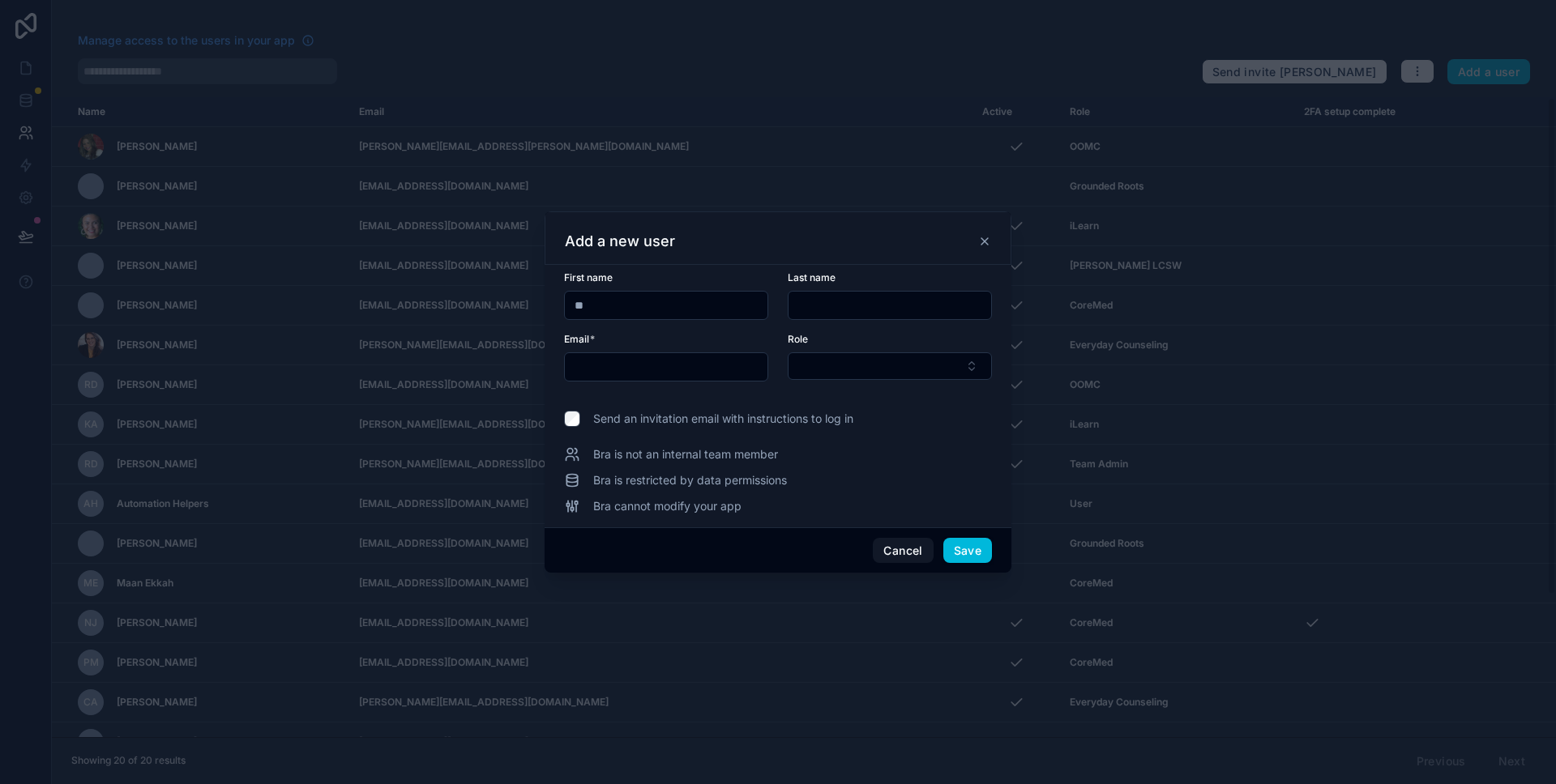
type input "*"
type input "**********"
type input "*******"
type input "**********"
click at [859, 361] on button "Select Button" at bounding box center [890, 366] width 204 height 28
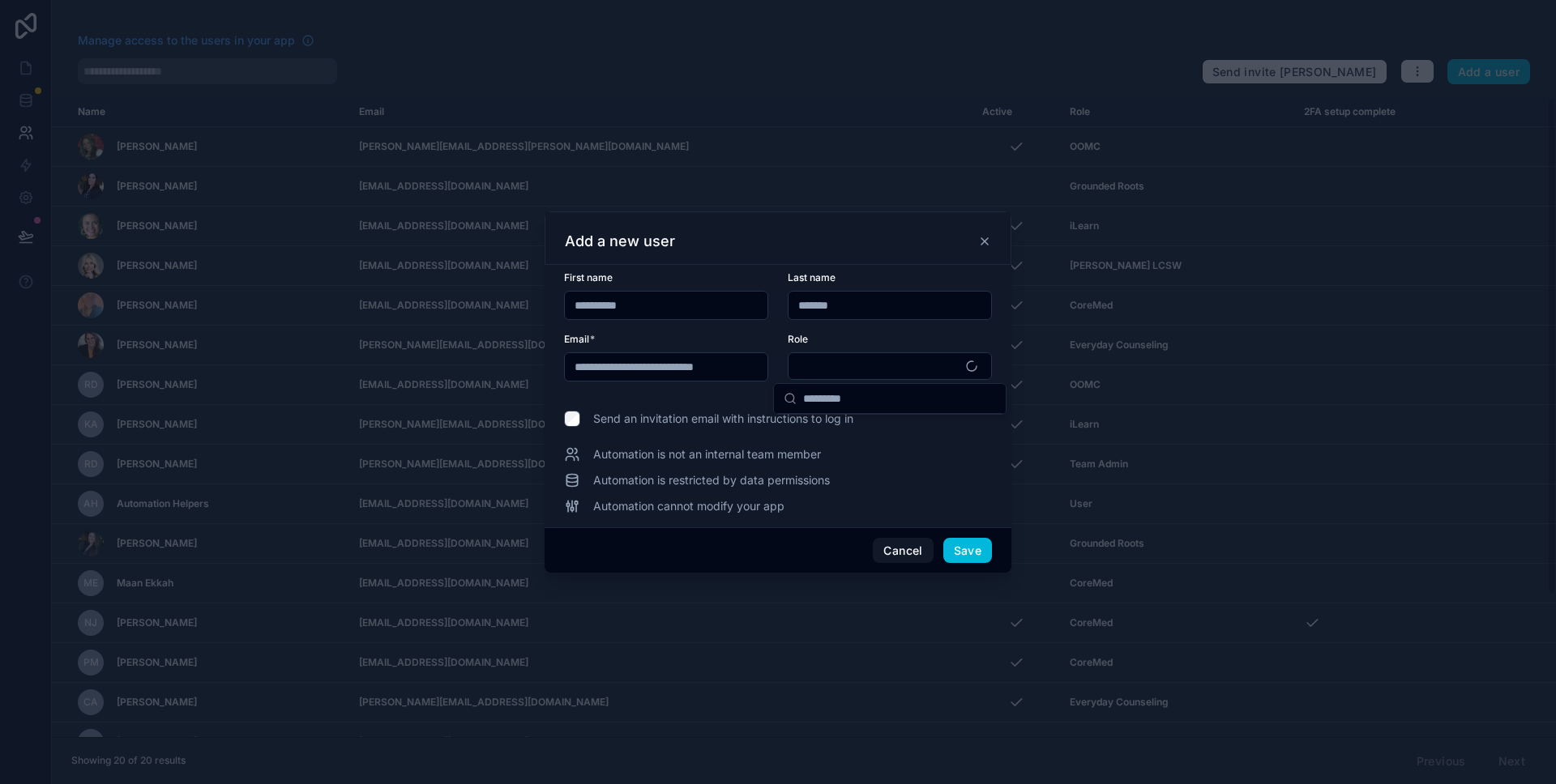
click at [722, 422] on span "Send an invitation email with instructions to log in" at bounding box center [723, 419] width 260 height 16
click at [935, 367] on button "Select Button" at bounding box center [890, 366] width 204 height 28
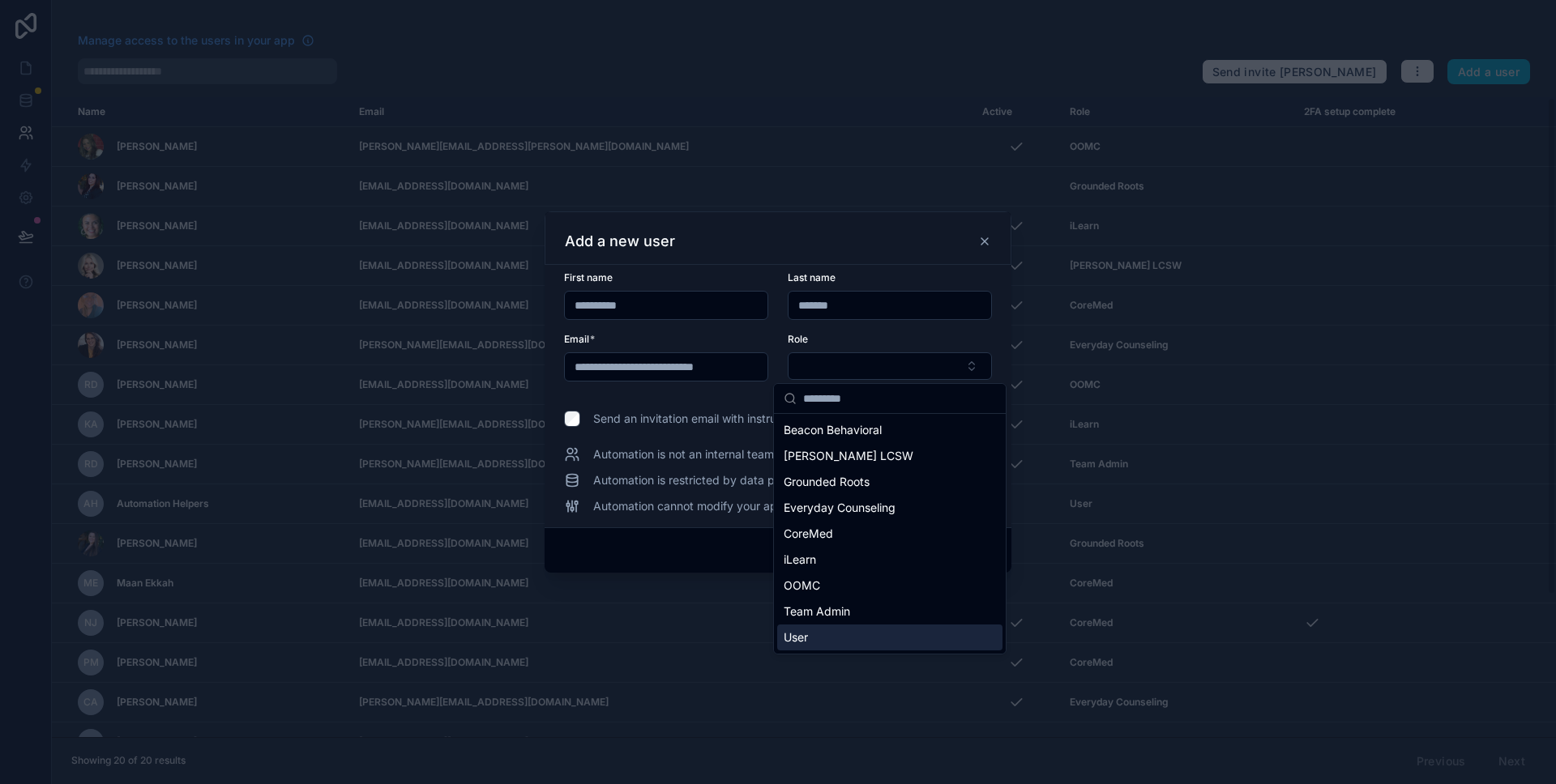
click at [863, 637] on div "User" at bounding box center [890, 637] width 225 height 26
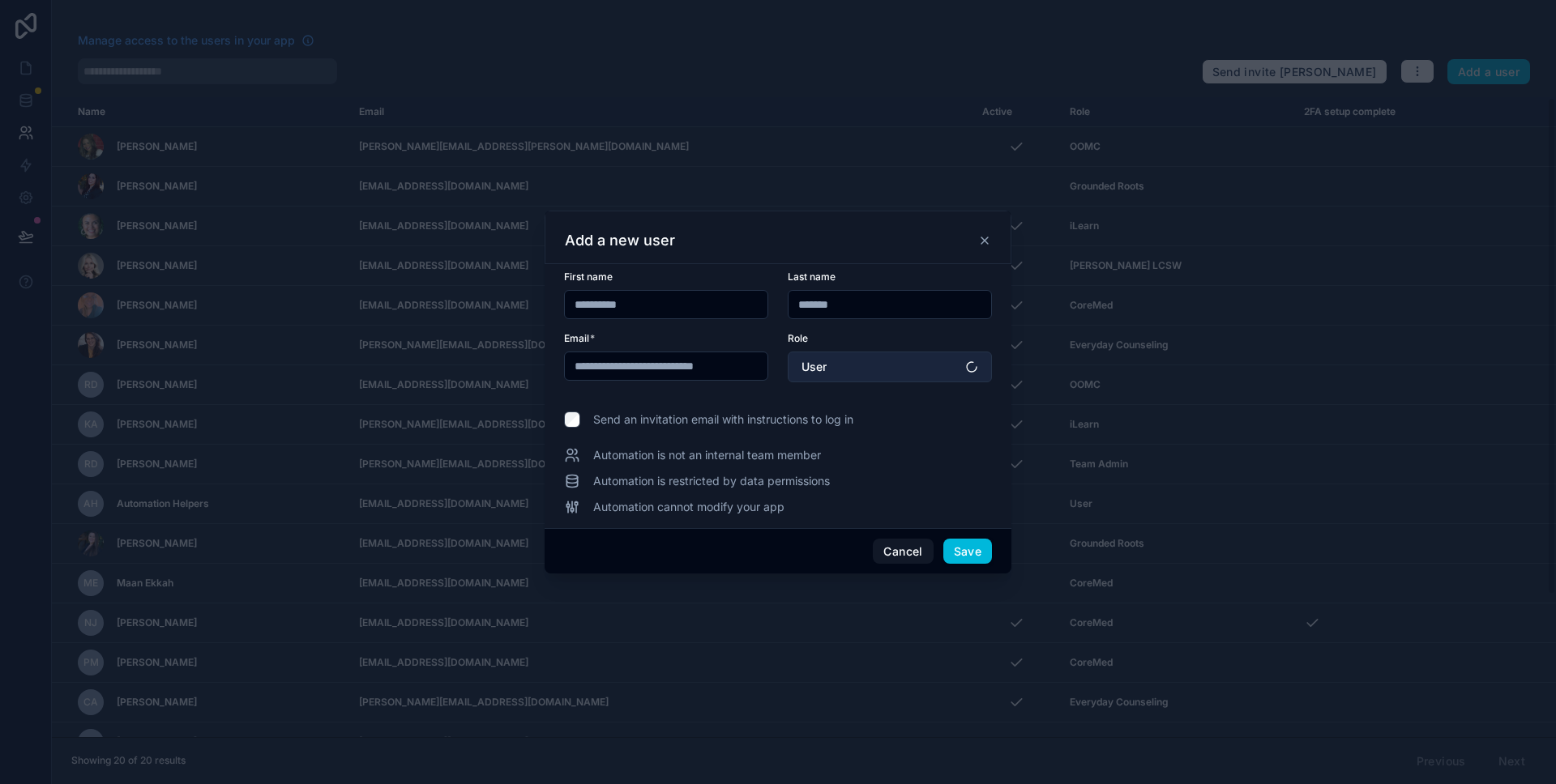
click at [946, 367] on button "User" at bounding box center [890, 367] width 204 height 31
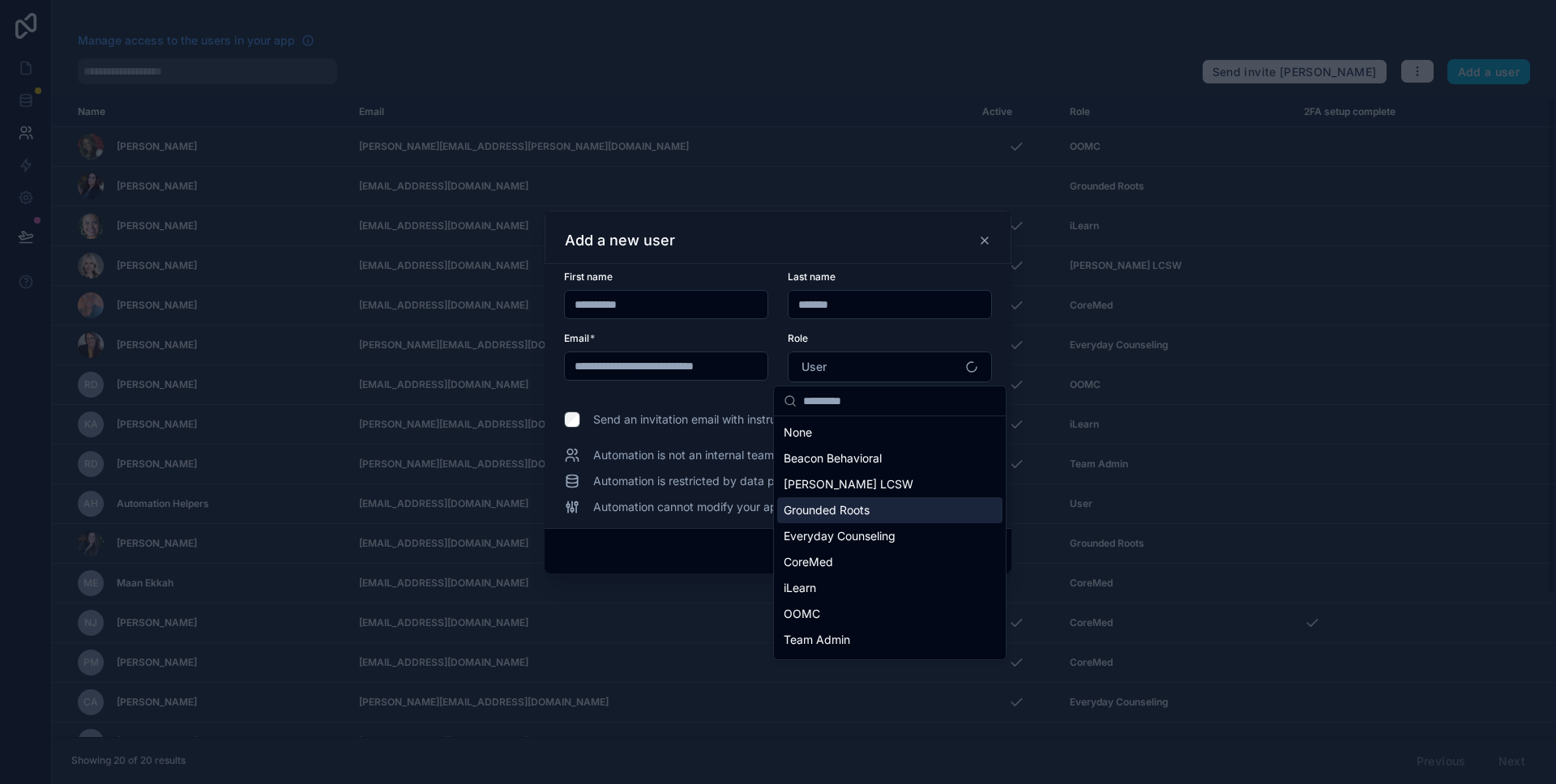
scroll to position [22, 0]
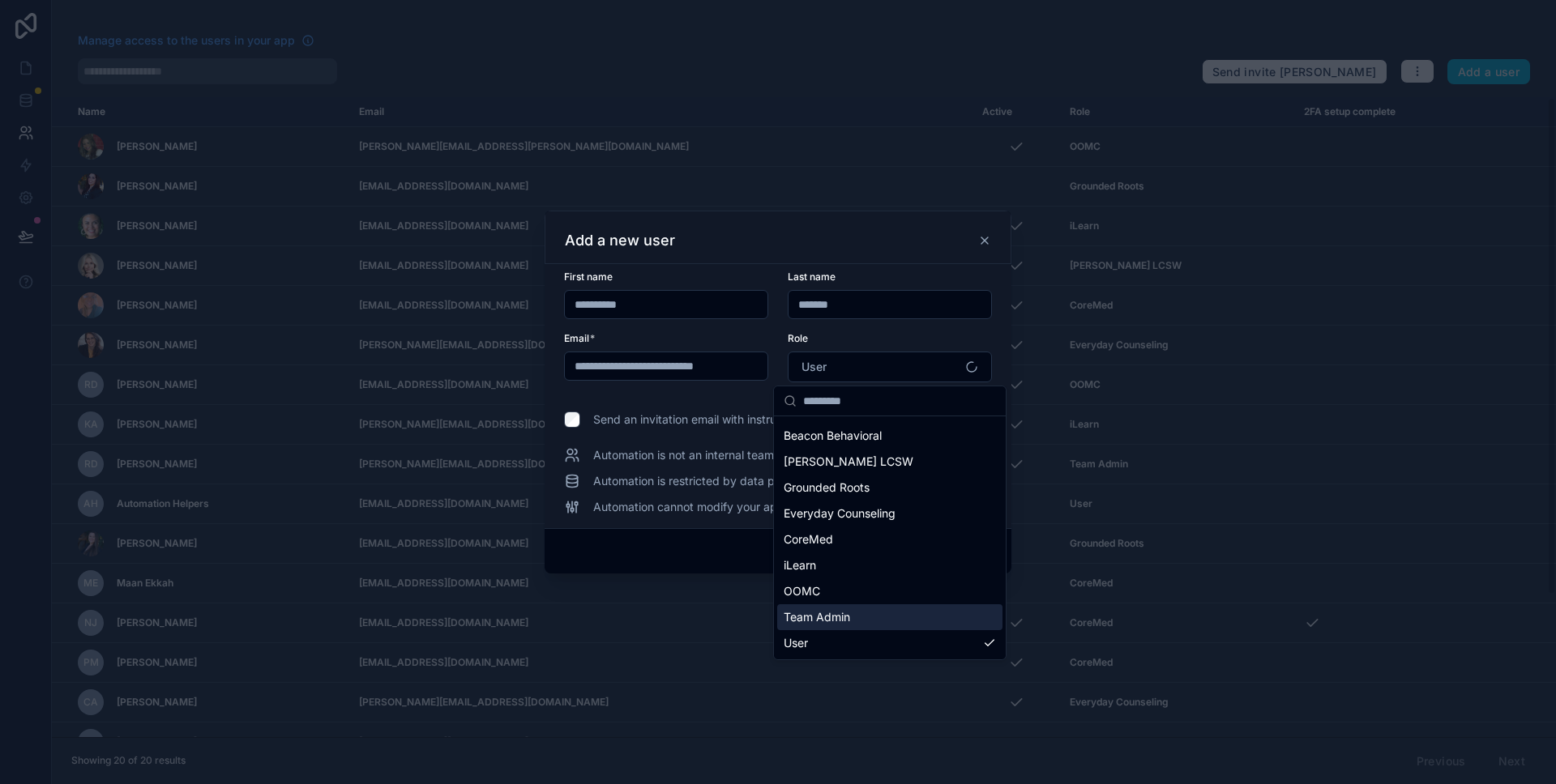
click at [848, 618] on span "Team Admin" at bounding box center [817, 618] width 67 height 16
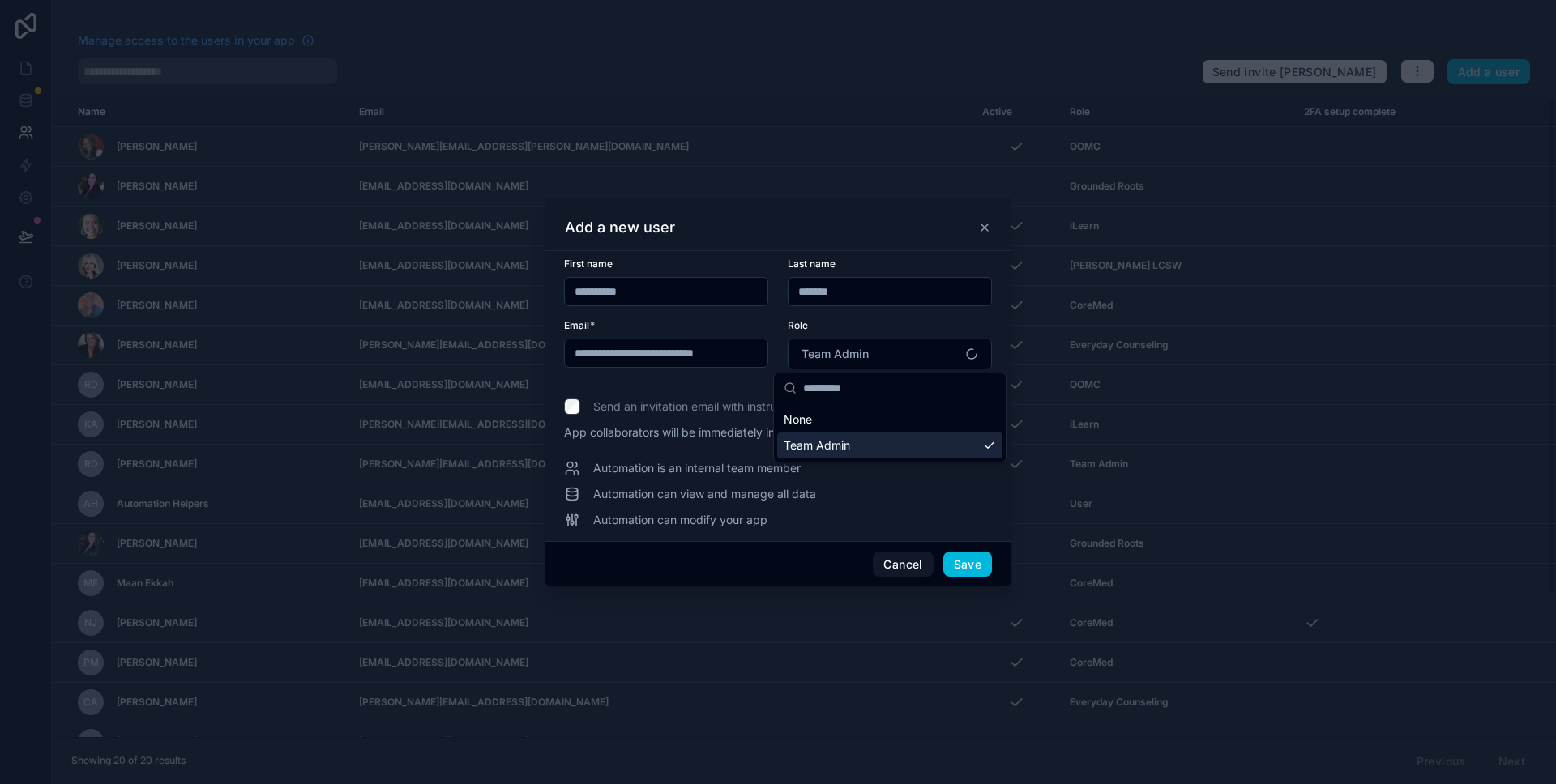
scroll to position [0, 0]
click at [978, 568] on button "Save" at bounding box center [968, 565] width 49 height 26
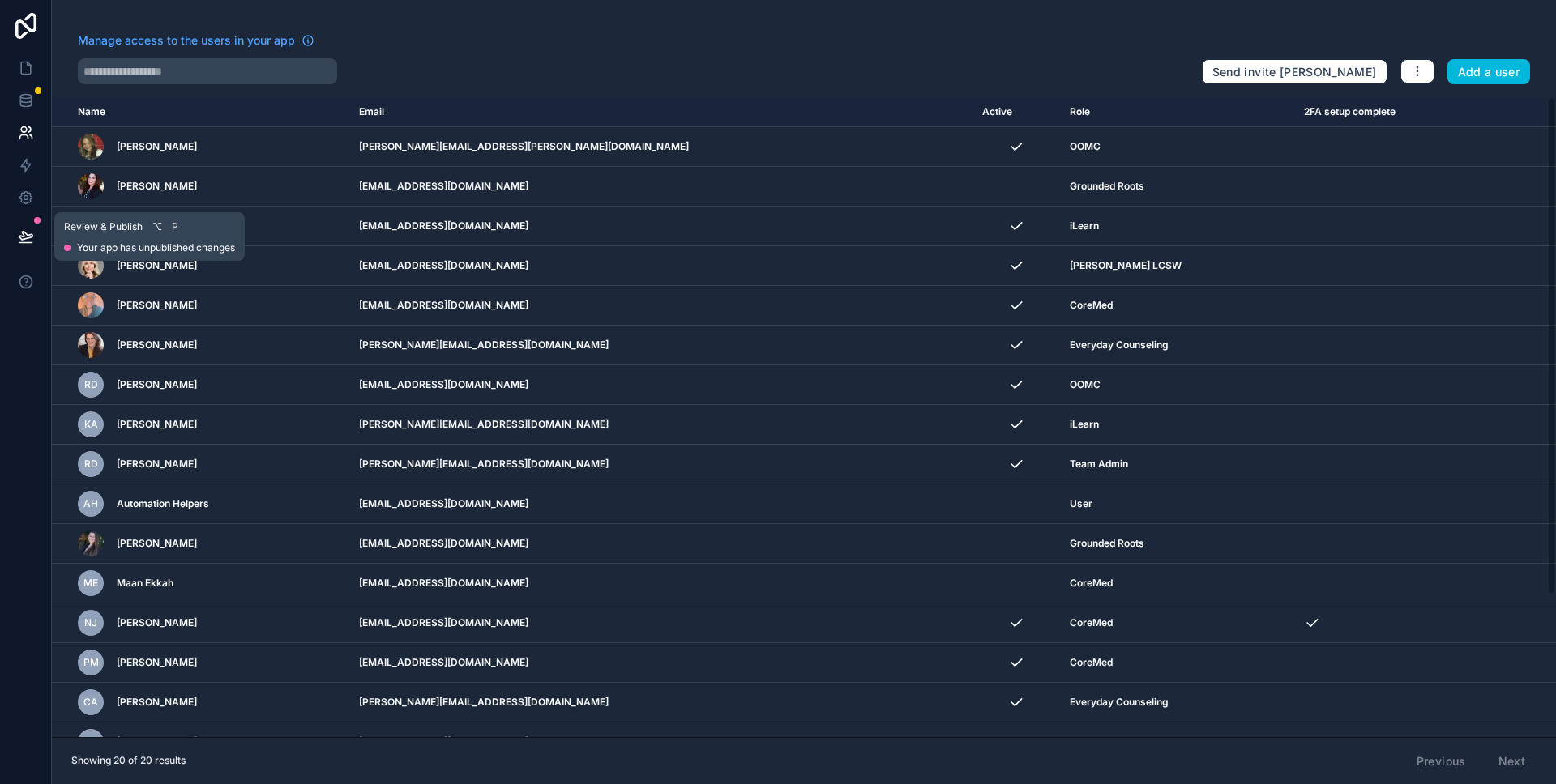
click at [139, 252] on span "Your app has unpublished changes" at bounding box center [156, 248] width 158 height 13
click at [32, 231] on icon at bounding box center [26, 236] width 16 height 16
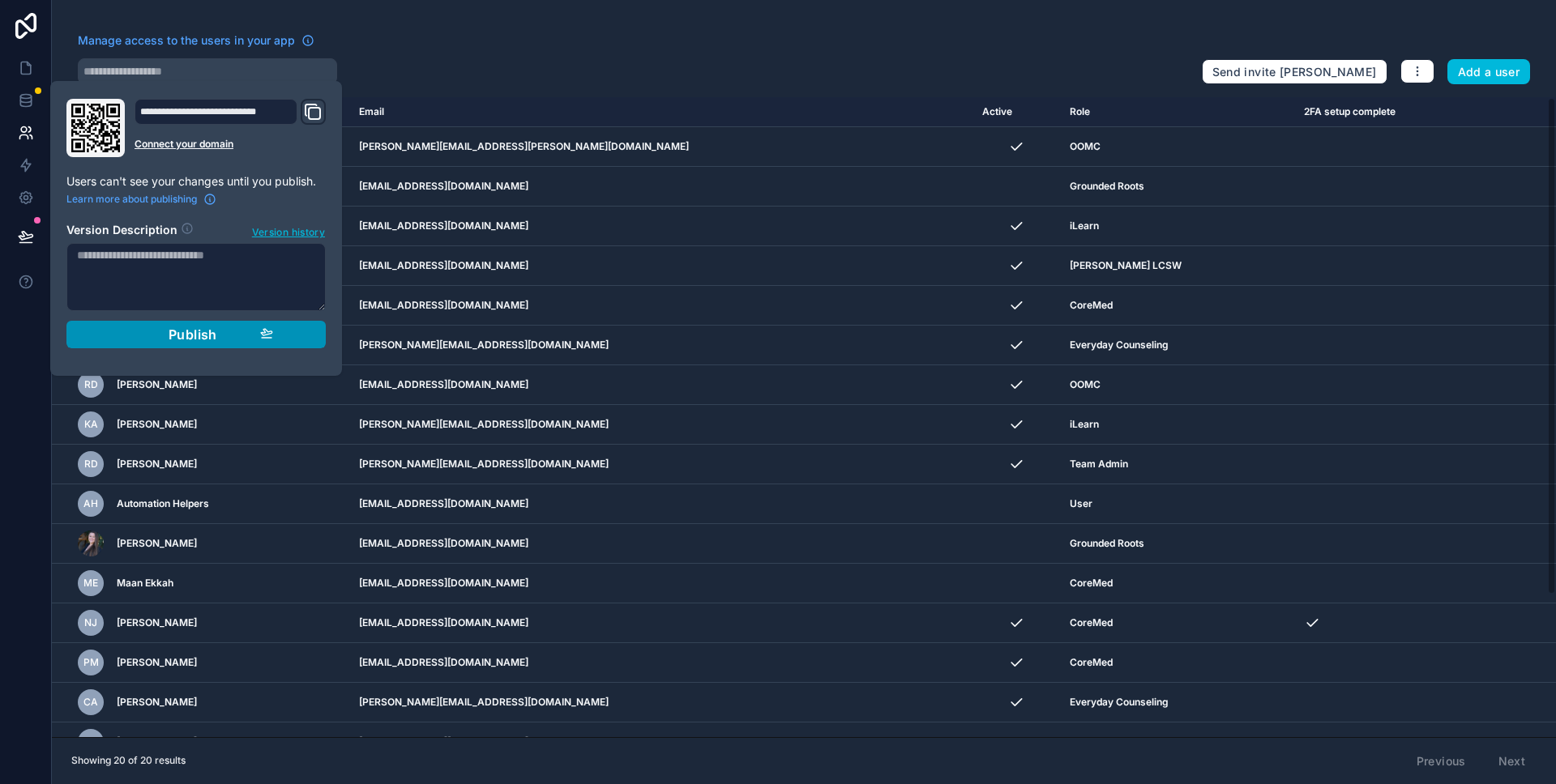
click at [211, 332] on span "Publish" at bounding box center [192, 334] width 49 height 16
